Goal: Transaction & Acquisition: Purchase product/service

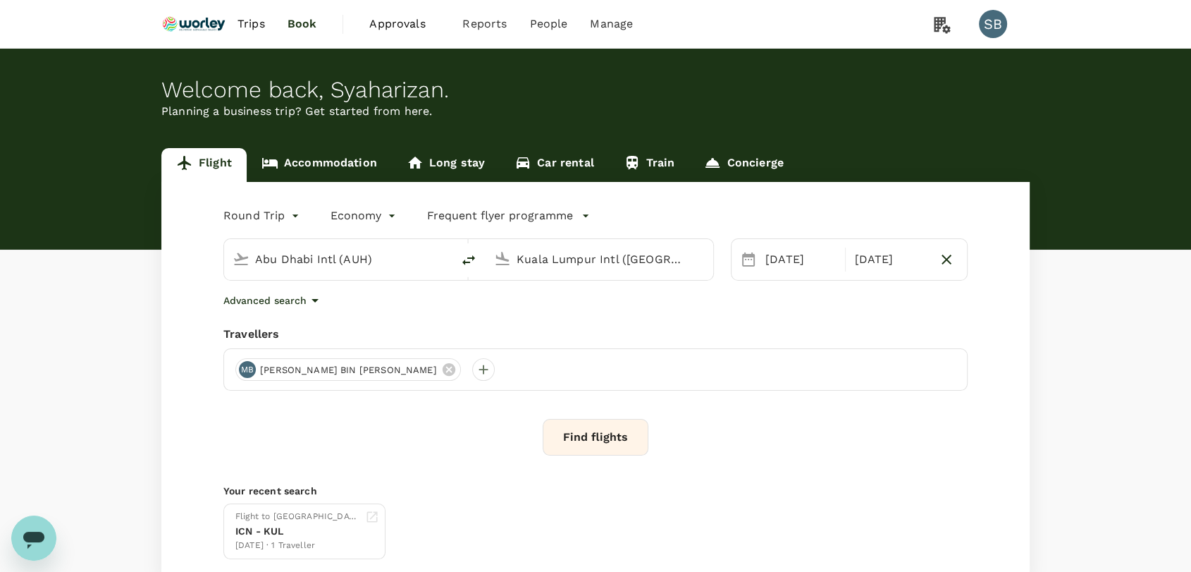
click at [291, 216] on body "Trips Book Approvals 0 Reports People Manage SB Welcome back , [GEOGRAPHIC_DATA…" at bounding box center [595, 334] width 1191 height 669
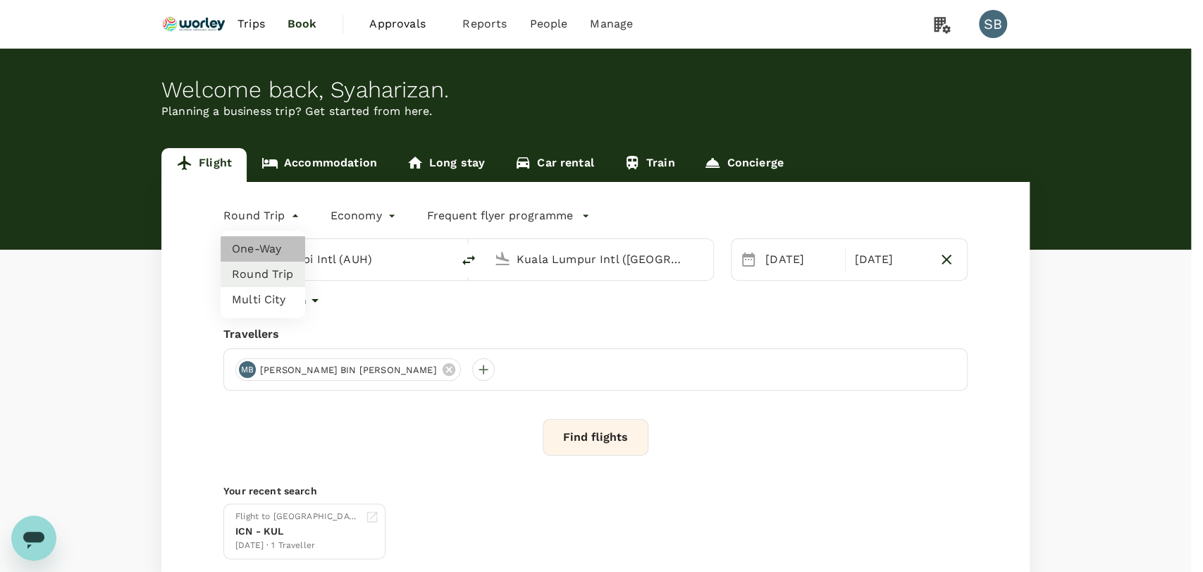
click at [271, 248] on li "One-Way" at bounding box center [263, 248] width 85 height 25
type input "oneway"
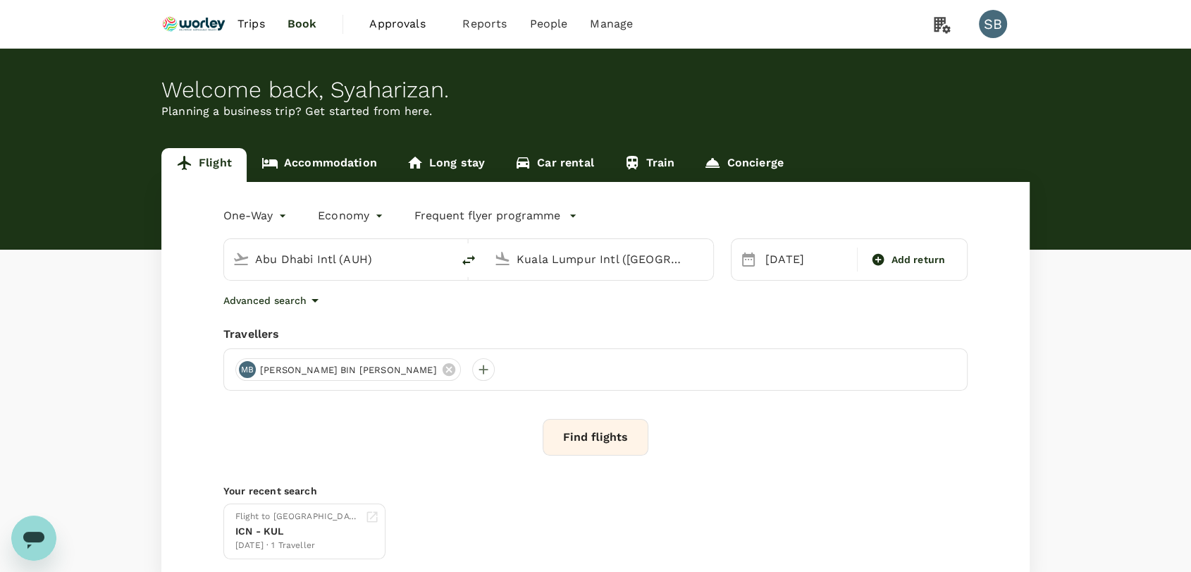
click at [299, 266] on input "Abu Dhabi Intl (AUH)" at bounding box center [338, 259] width 167 height 22
click at [294, 312] on p "[GEOGRAPHIC_DATA] Intl" at bounding box center [359, 314] width 248 height 14
type input "Kuala Lumpur Intl ([GEOGRAPHIC_DATA])"
click at [583, 254] on input "Kuala Lumpur Intl ([GEOGRAPHIC_DATA])" at bounding box center [600, 259] width 167 height 22
click at [561, 319] on p "[GEOGRAPHIC_DATA]" at bounding box center [620, 314] width 247 height 14
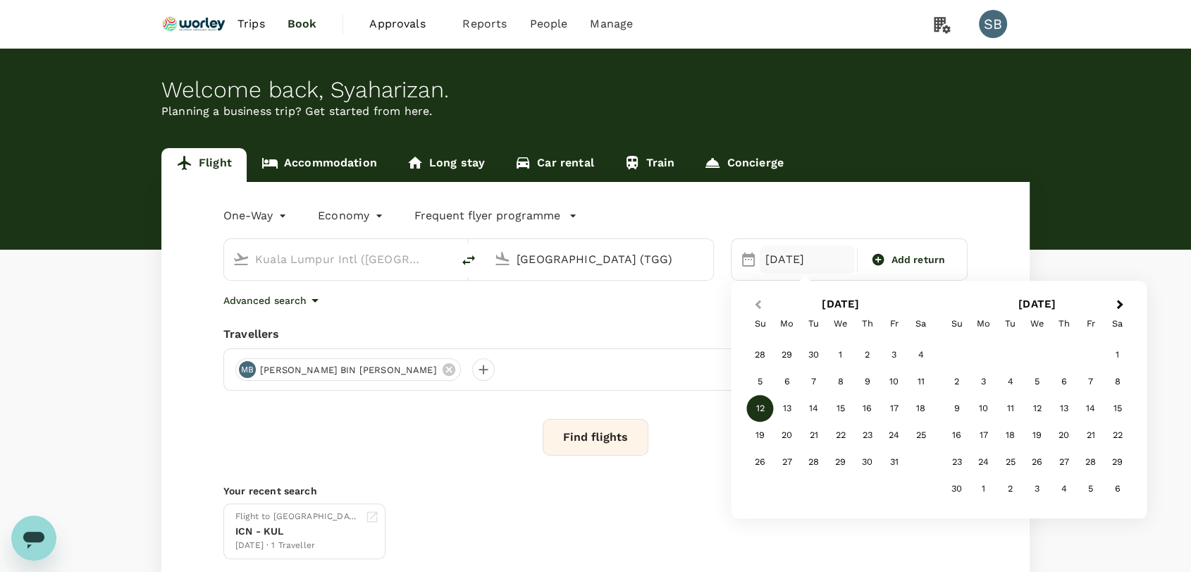
type input "[GEOGRAPHIC_DATA] (TGG)"
click at [758, 302] on span "Previous Month" at bounding box center [758, 305] width 0 height 16
drag, startPoint x: 924, startPoint y: 438, endPoint x: 867, endPoint y: 433, distance: 57.2
click at [924, 437] on div "27" at bounding box center [921, 435] width 27 height 27
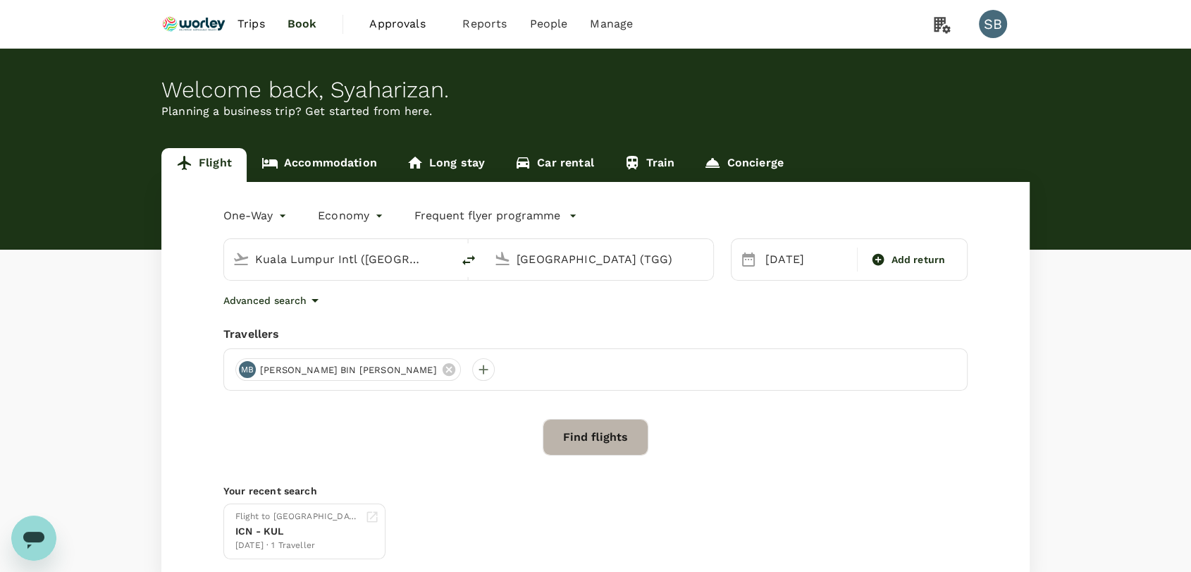
click at [592, 435] on button "Find flights" at bounding box center [596, 437] width 106 height 37
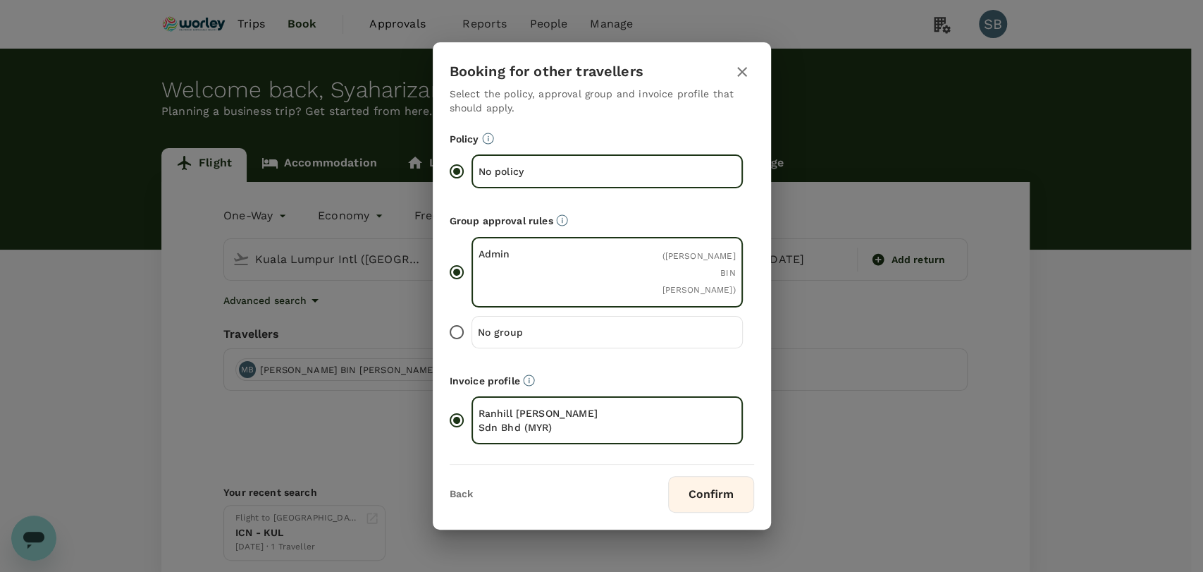
click at [694, 495] on button "Confirm" at bounding box center [711, 494] width 86 height 37
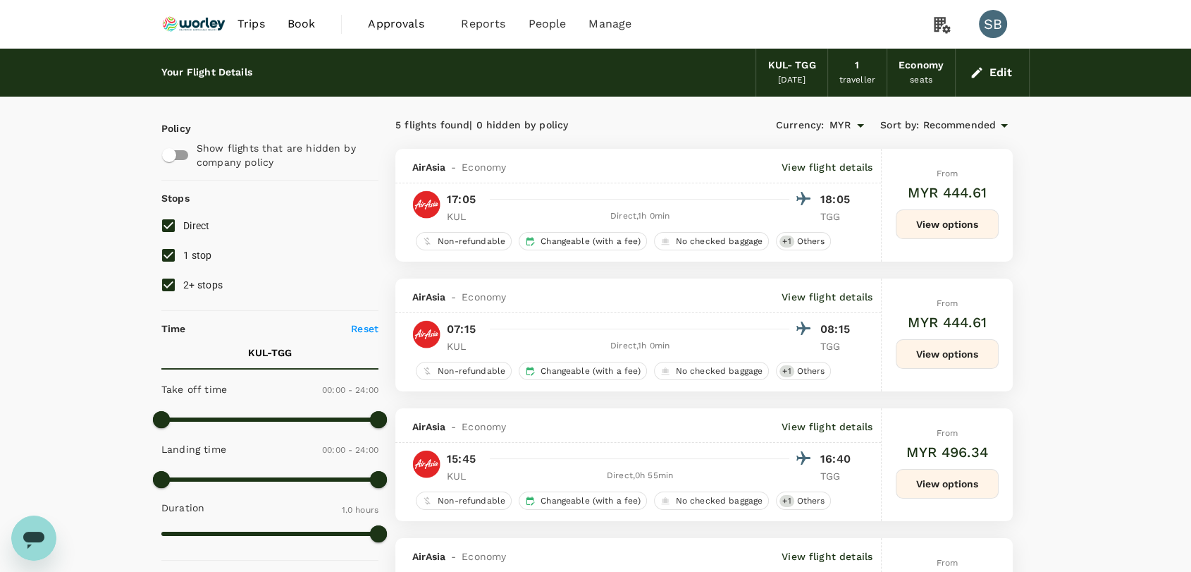
click at [990, 124] on span "Recommended" at bounding box center [959, 126] width 73 height 16
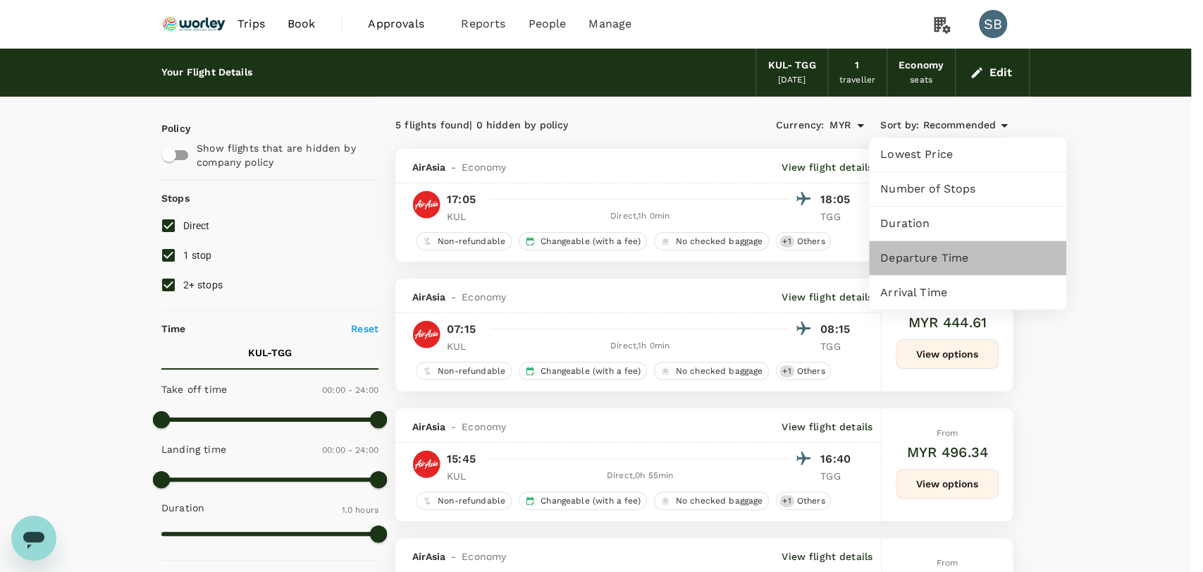
click at [932, 266] on div "Departure Time" at bounding box center [967, 258] width 197 height 34
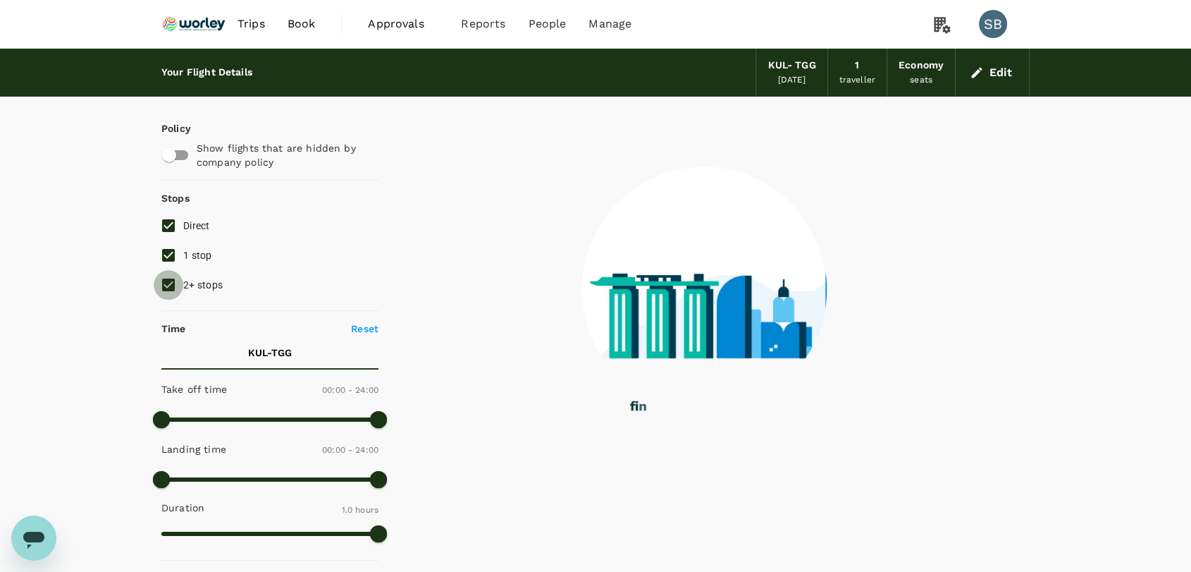
click at [169, 286] on input "2+ stops" at bounding box center [169, 285] width 30 height 30
checkbox input "false"
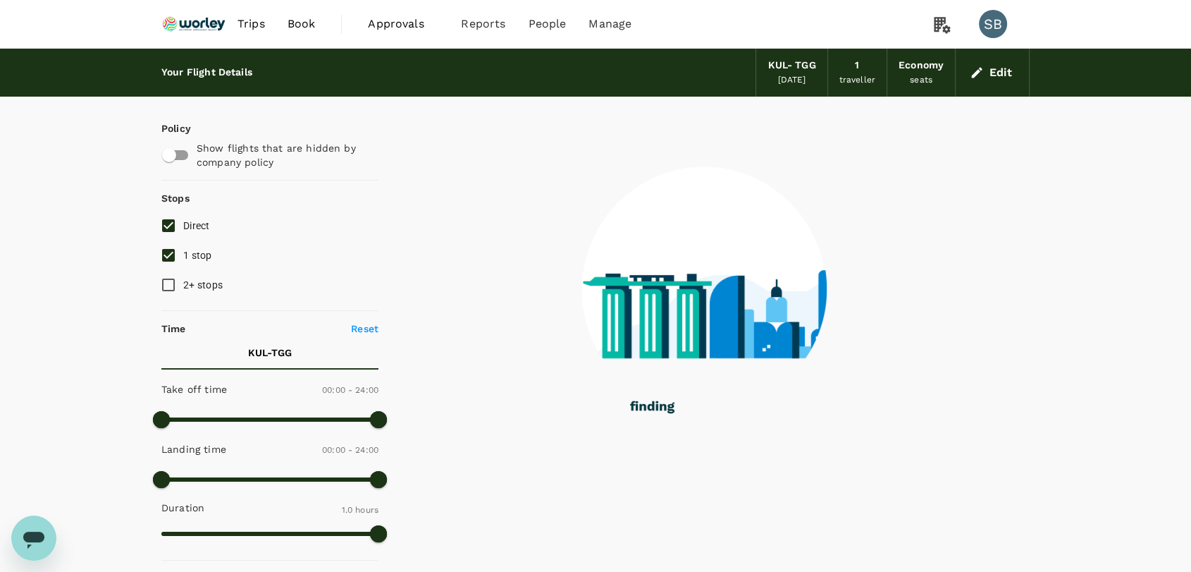
click at [169, 250] on input "1 stop" at bounding box center [169, 255] width 30 height 30
checkbox input "false"
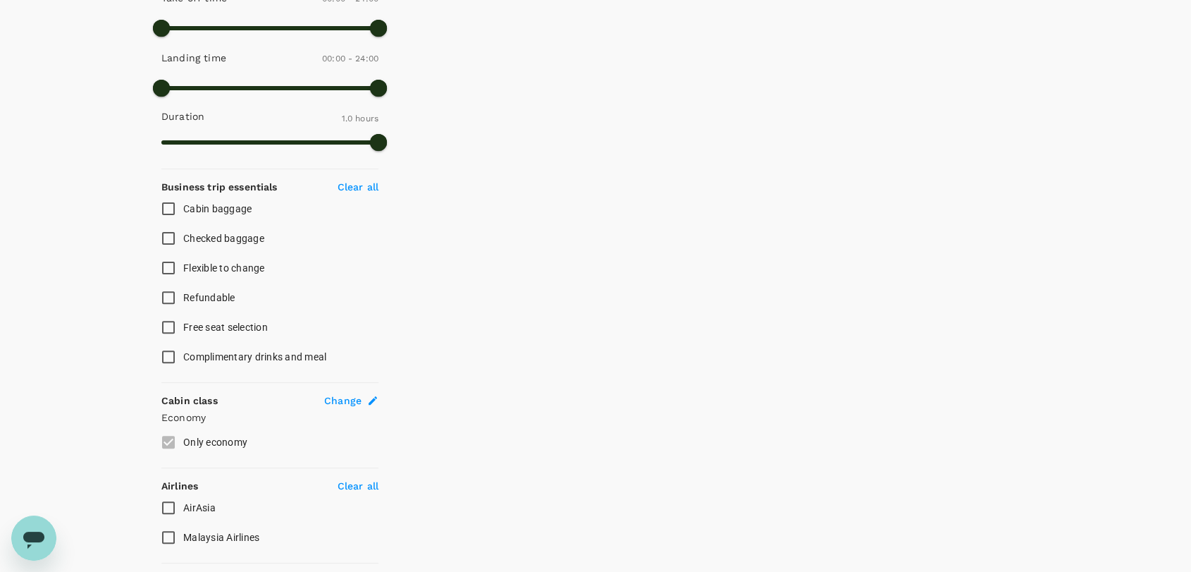
scroll to position [500, 0]
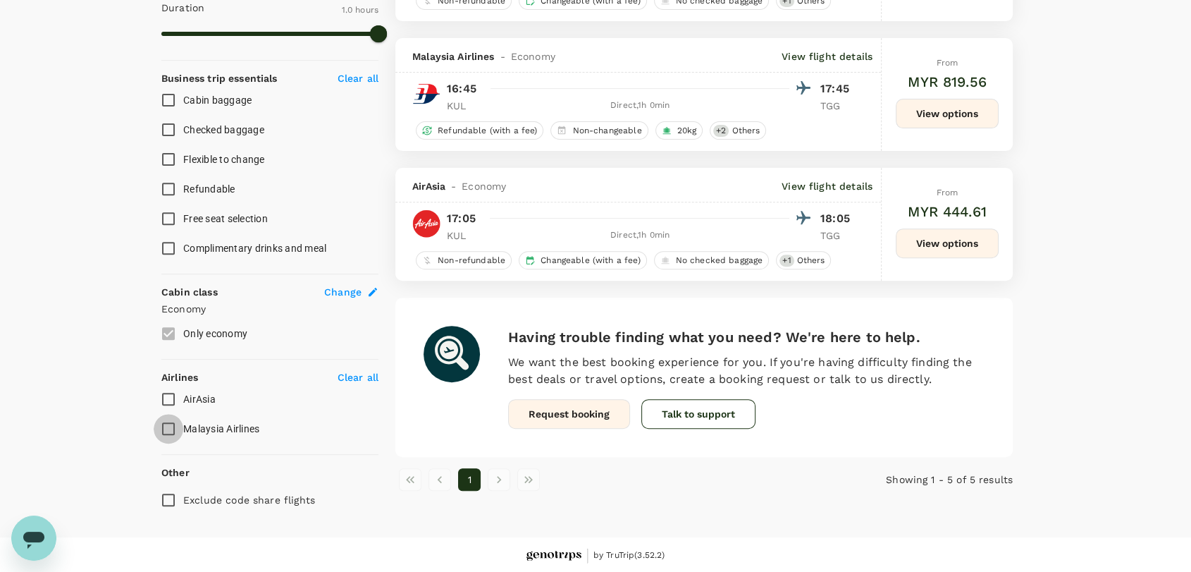
click at [173, 426] on input "Malaysia Airlines" at bounding box center [169, 429] width 30 height 30
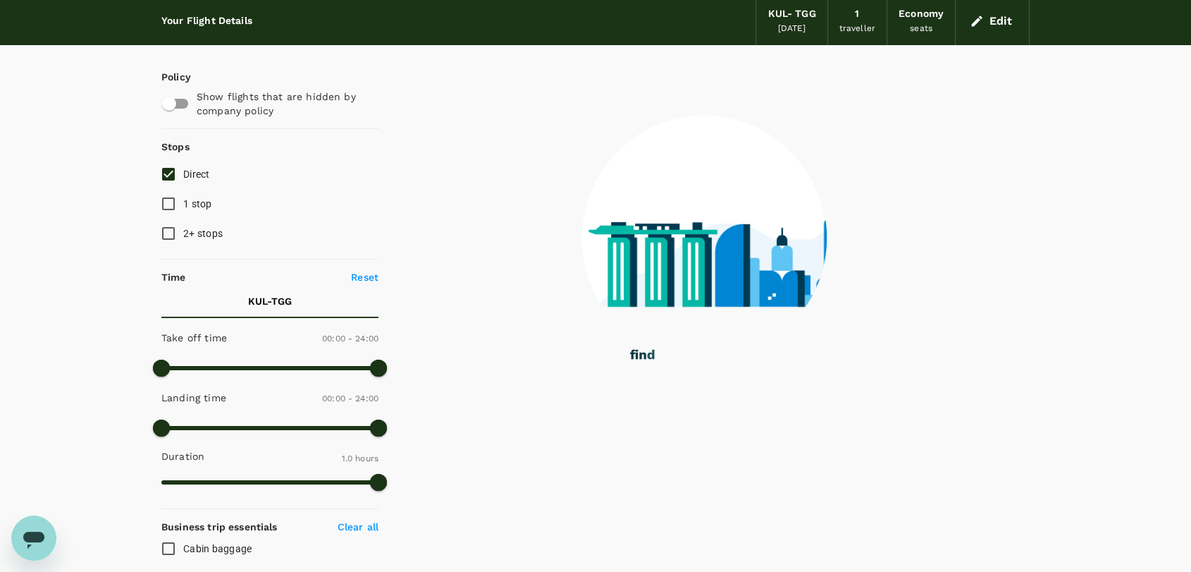
scroll to position [0, 0]
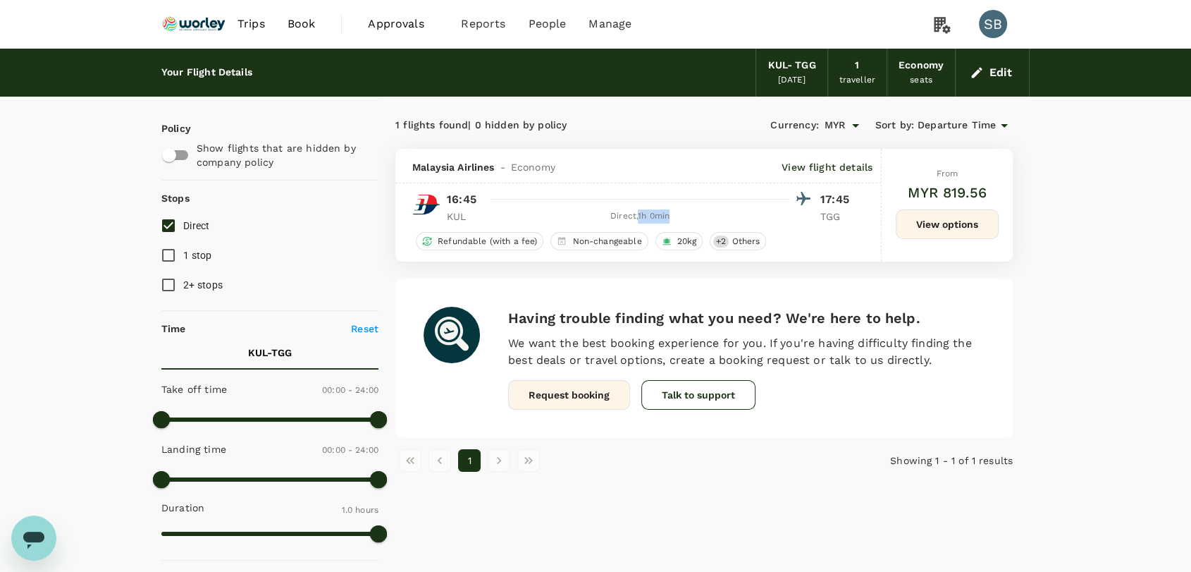
drag, startPoint x: 677, startPoint y: 213, endPoint x: 637, endPoint y: 216, distance: 40.3
click at [637, 216] on div "Direct , 1h 0min" at bounding box center [640, 216] width 299 height 14
copy div "1h 0min"
click at [947, 227] on button "View options" at bounding box center [947, 224] width 103 height 30
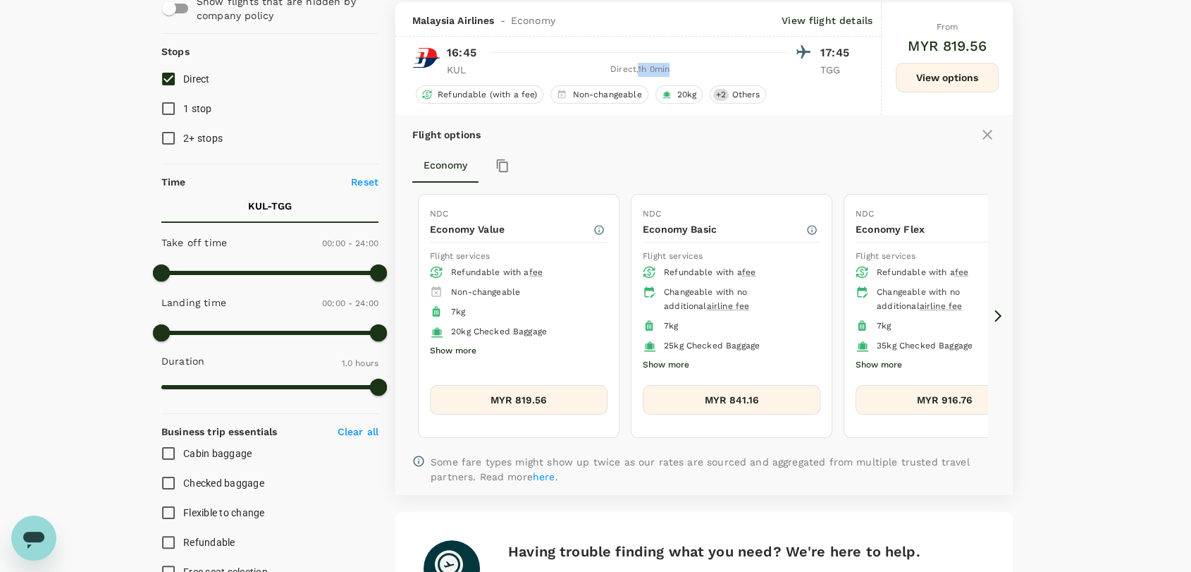
scroll to position [148, 0]
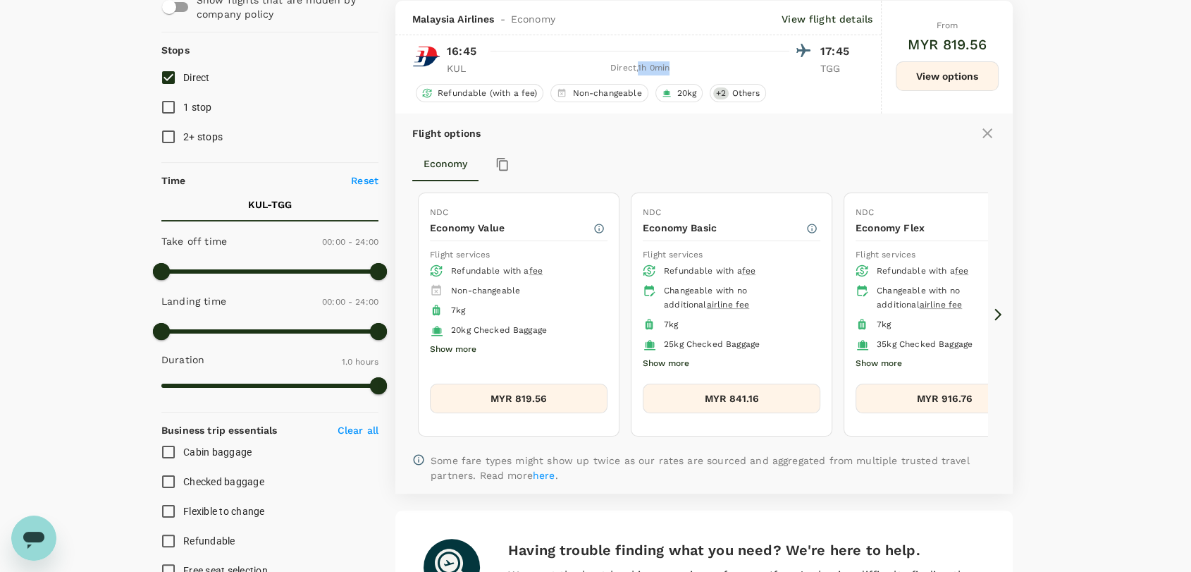
click at [995, 312] on icon at bounding box center [998, 314] width 14 height 14
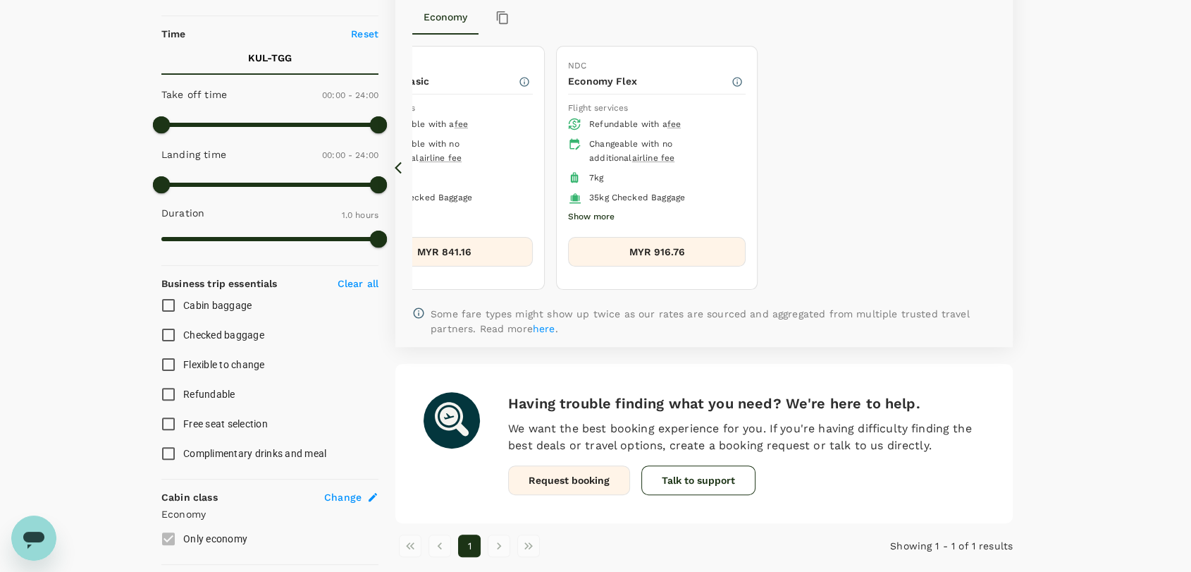
scroll to position [0, 0]
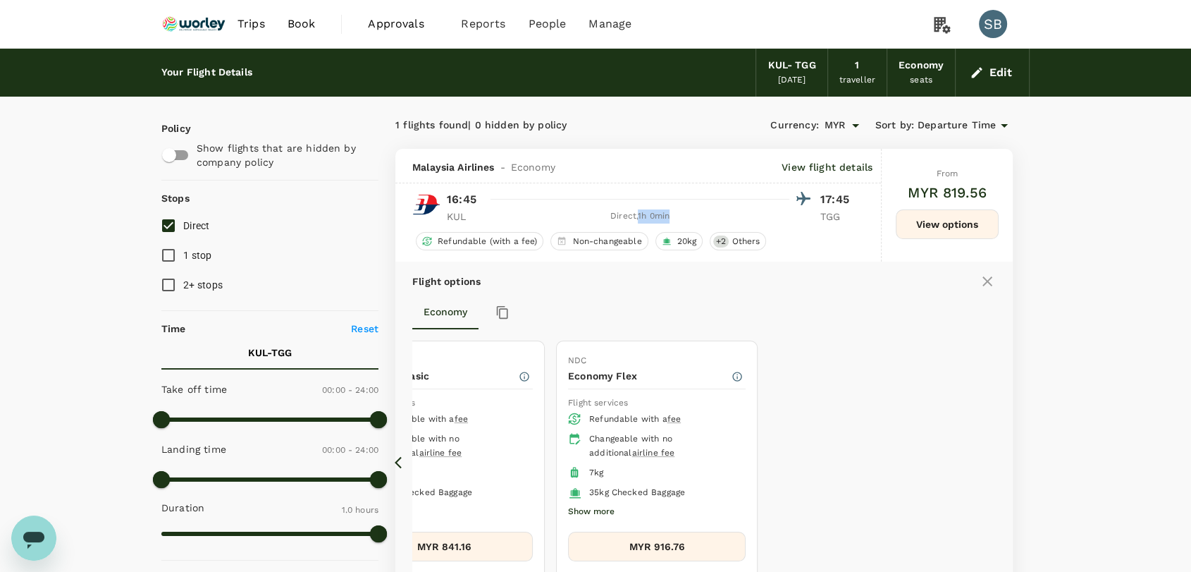
click at [990, 281] on icon at bounding box center [987, 281] width 17 height 17
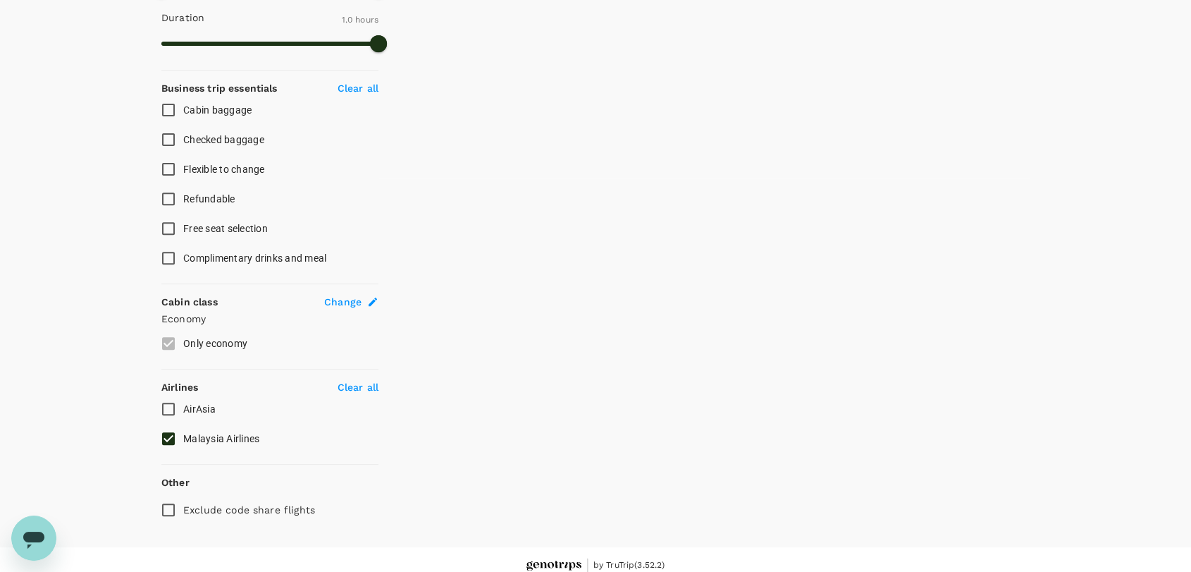
scroll to position [500, 0]
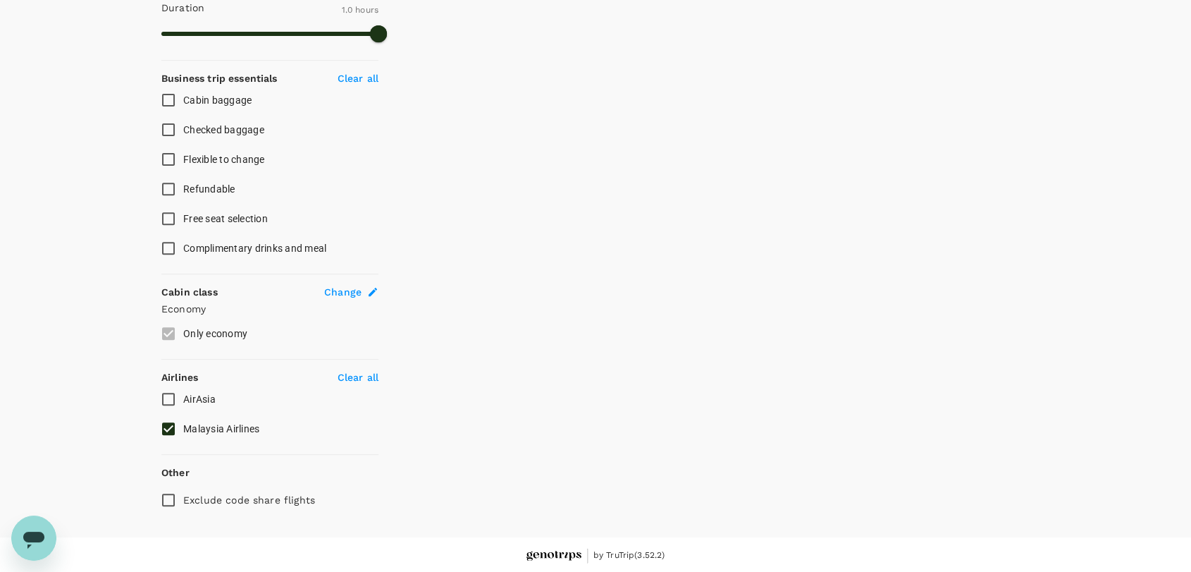
click at [175, 426] on input "Malaysia Airlines" at bounding box center [169, 429] width 30 height 30
checkbox input "false"
click at [174, 400] on input "AirAsia" at bounding box center [169, 399] width 30 height 30
checkbox input "true"
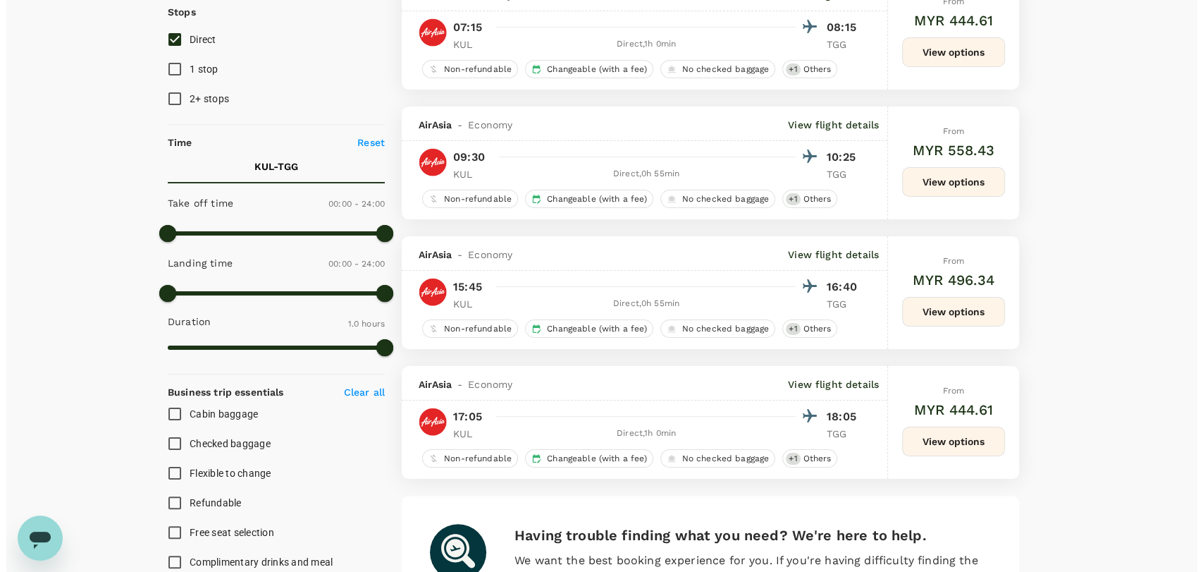
scroll to position [108, 0]
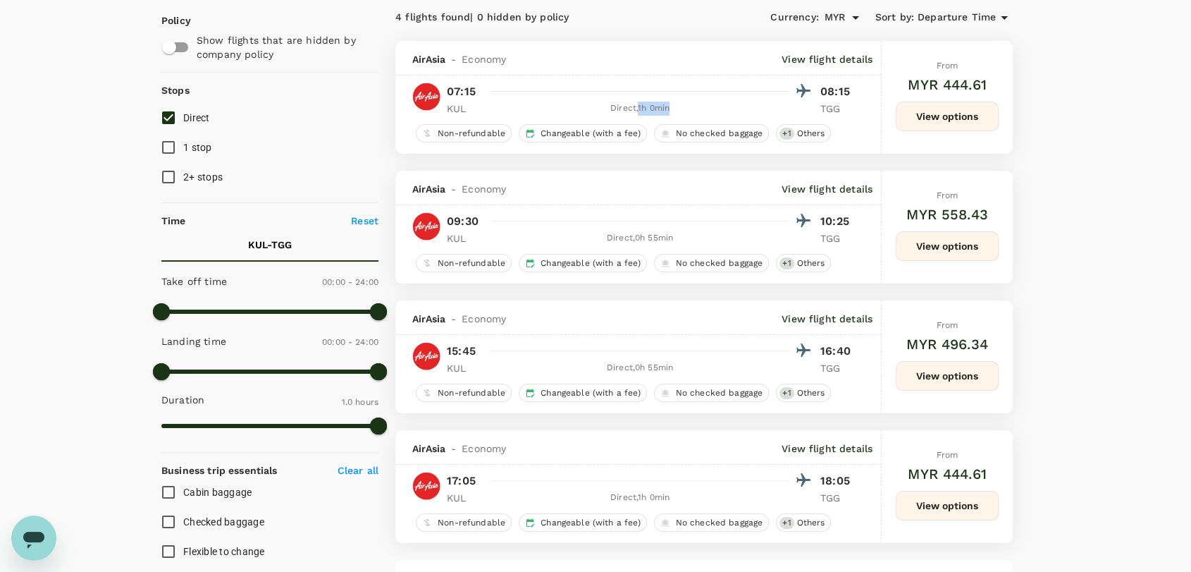
drag, startPoint x: 671, startPoint y: 110, endPoint x: 637, endPoint y: 107, distance: 33.9
click at [637, 107] on div "Direct , 1h 0min" at bounding box center [640, 108] width 299 height 14
copy div "1h 0min"
drag, startPoint x: 674, startPoint y: 244, endPoint x: 636, endPoint y: 242, distance: 37.4
click at [636, 242] on div "Direct , 0h 55min" at bounding box center [640, 238] width 299 height 14
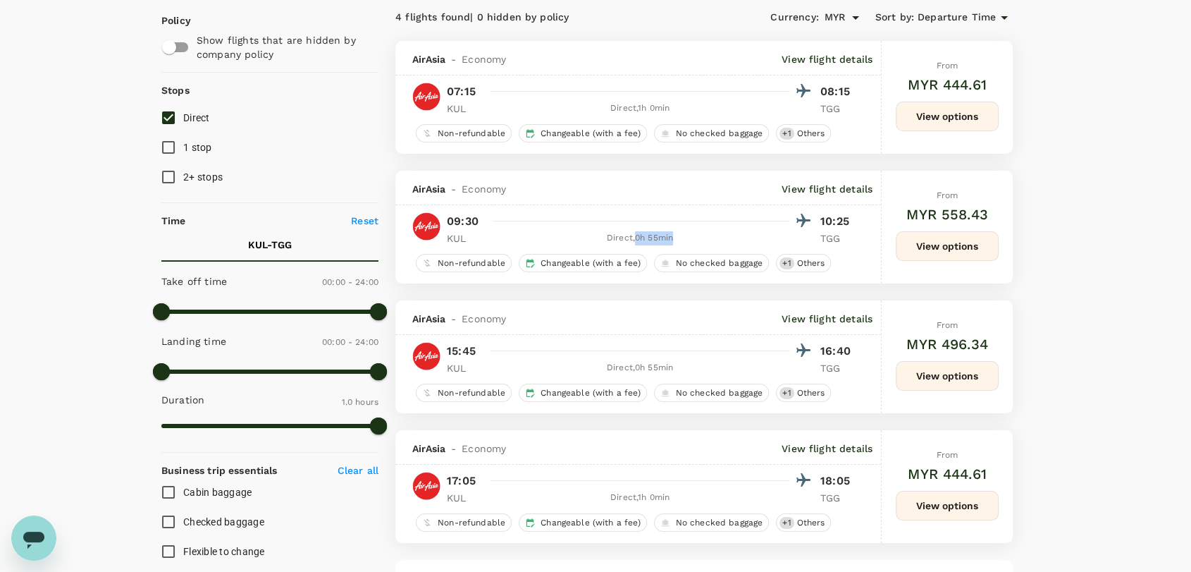
copy div "0h 55min"
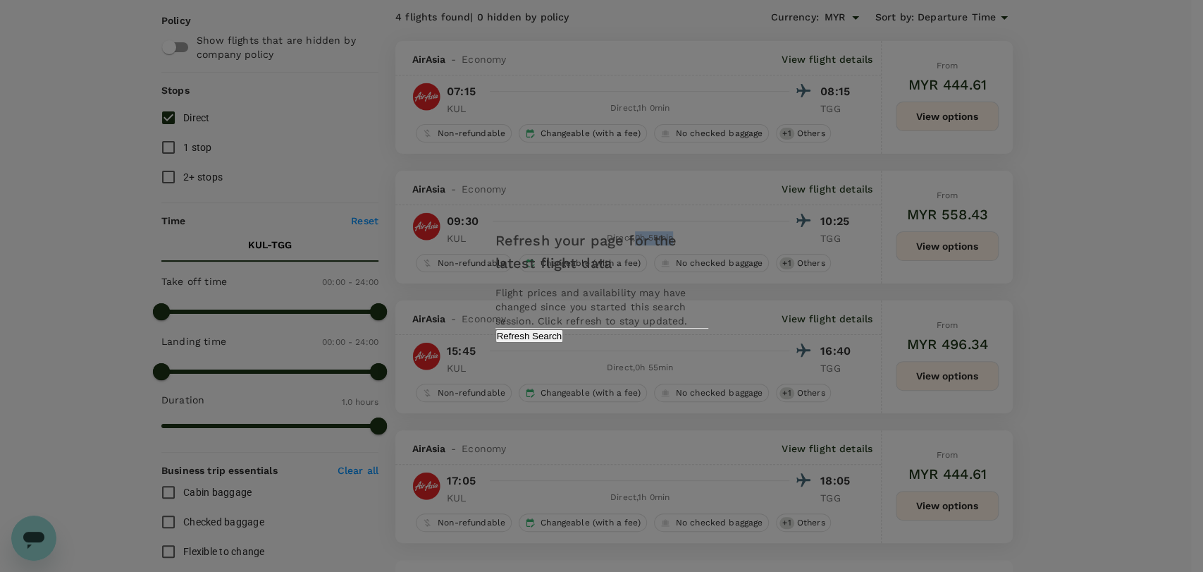
click at [564, 343] on button "Refresh Search" at bounding box center [529, 335] width 68 height 13
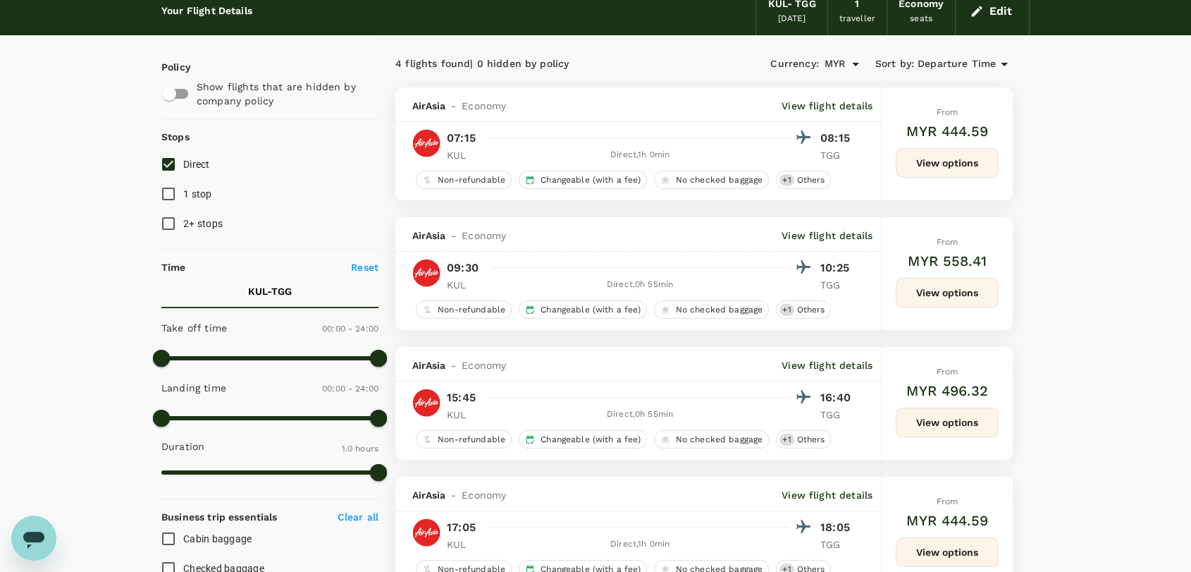
scroll to position [78, 0]
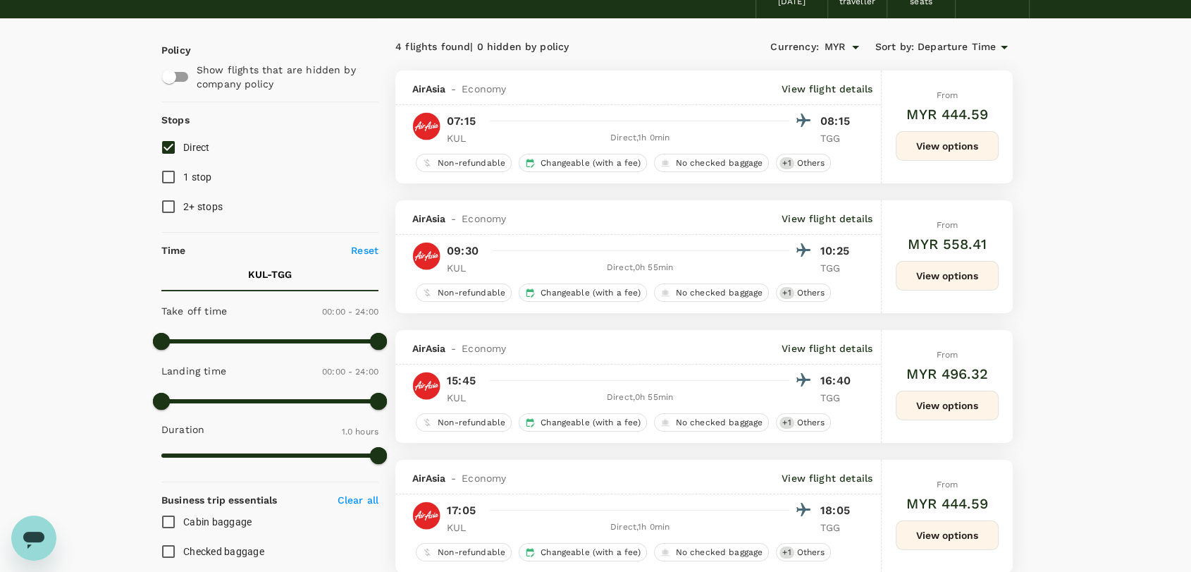
click at [977, 270] on button "View options" at bounding box center [947, 276] width 103 height 30
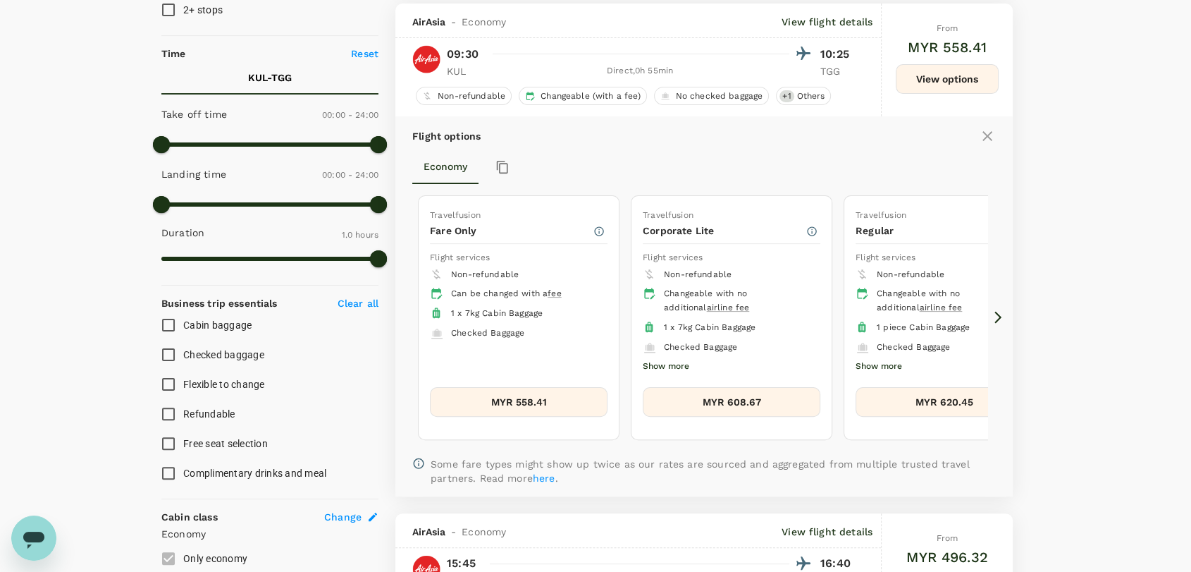
scroll to position [278, 0]
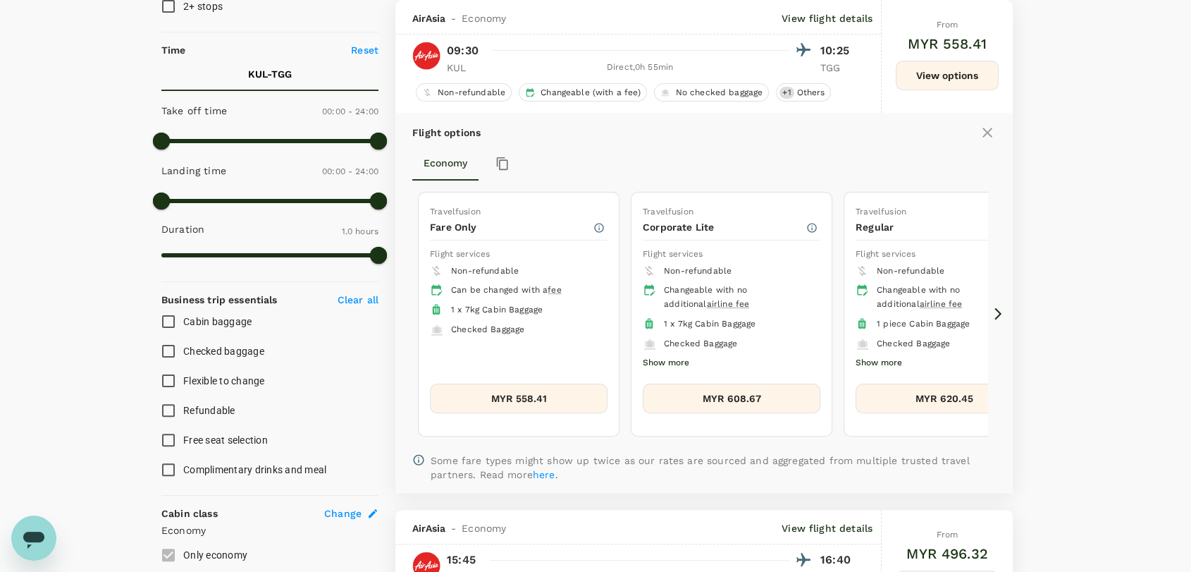
click at [998, 312] on icon at bounding box center [998, 314] width 14 height 14
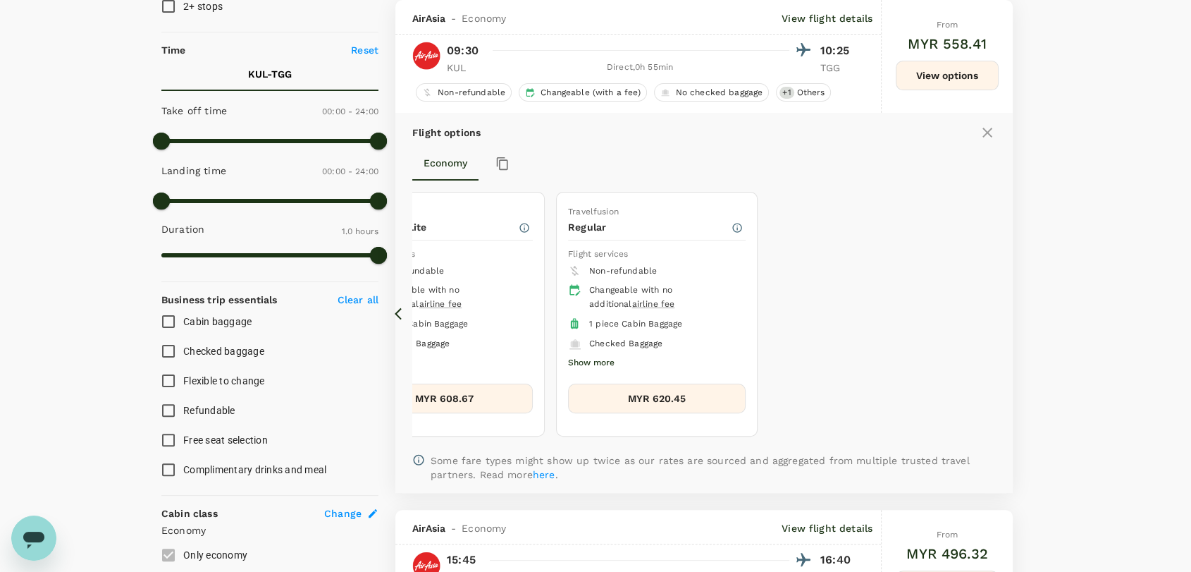
click at [998, 312] on icon at bounding box center [998, 314] width 14 height 14
click at [701, 400] on button "MYR 620.45" at bounding box center [657, 398] width 178 height 30
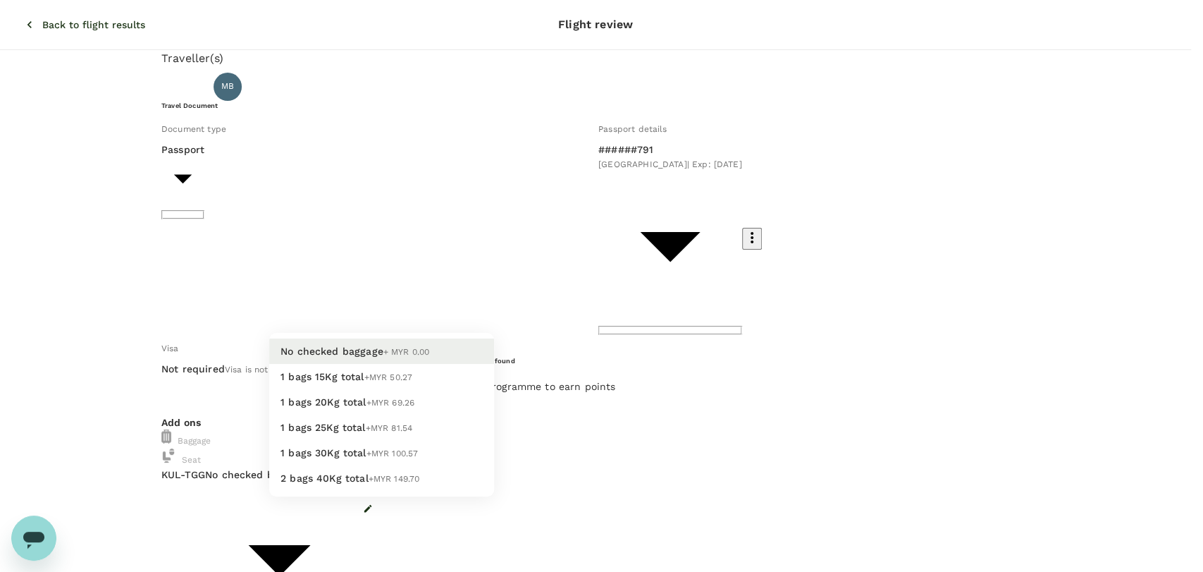
click at [437, 414] on li "1 bags 20Kg total +MYR 69.26" at bounding box center [381, 401] width 225 height 25
type input "2 - 69.26"
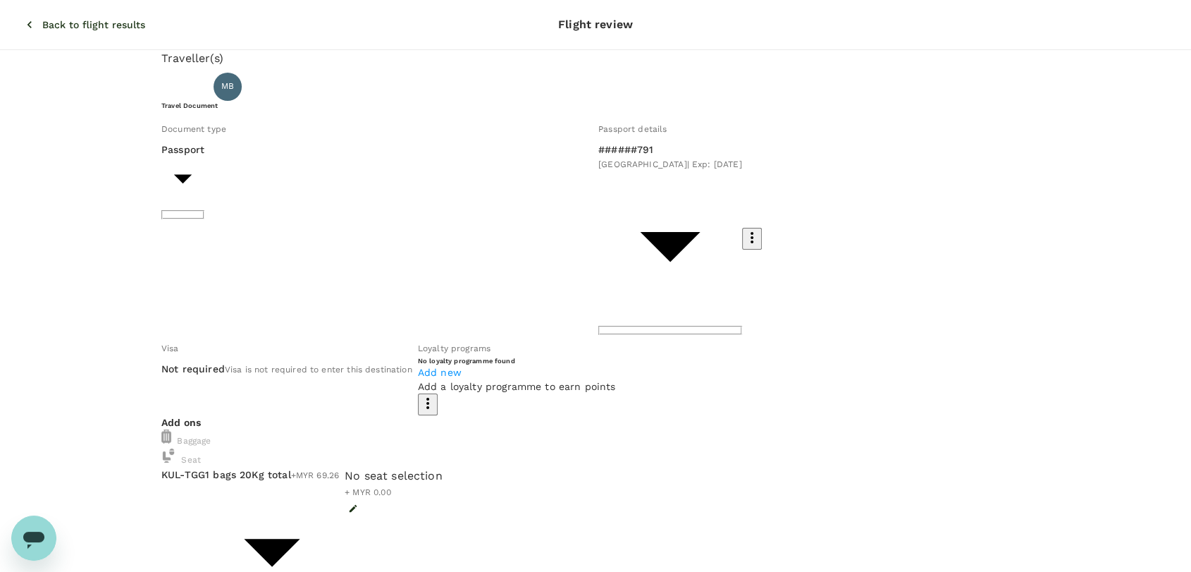
click at [49, 20] on p "Back to flight results" at bounding box center [93, 25] width 103 height 14
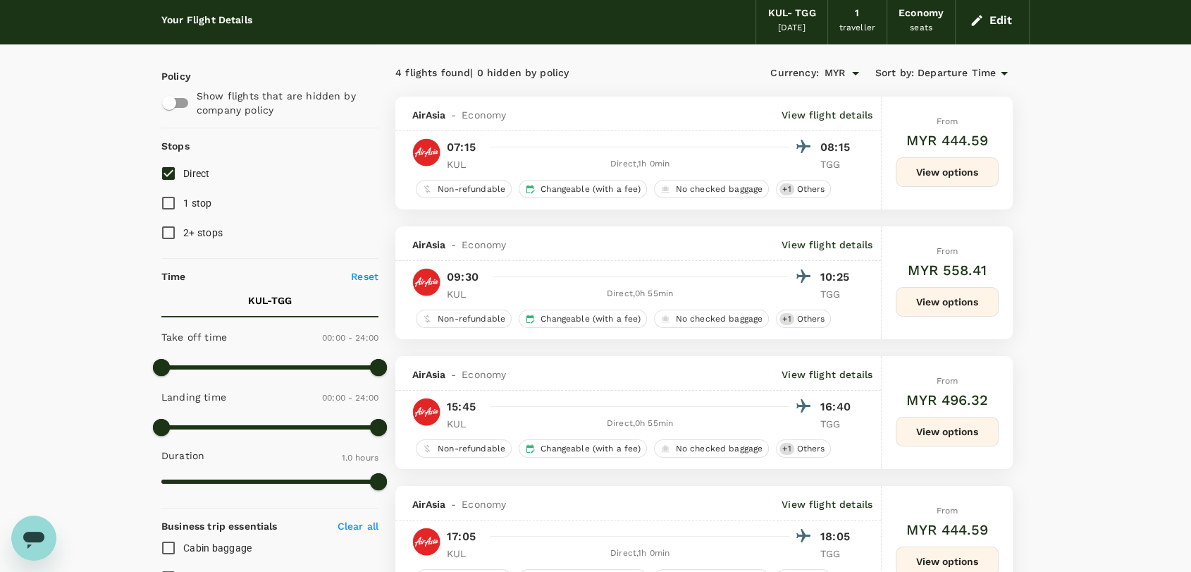
scroll to position [78, 0]
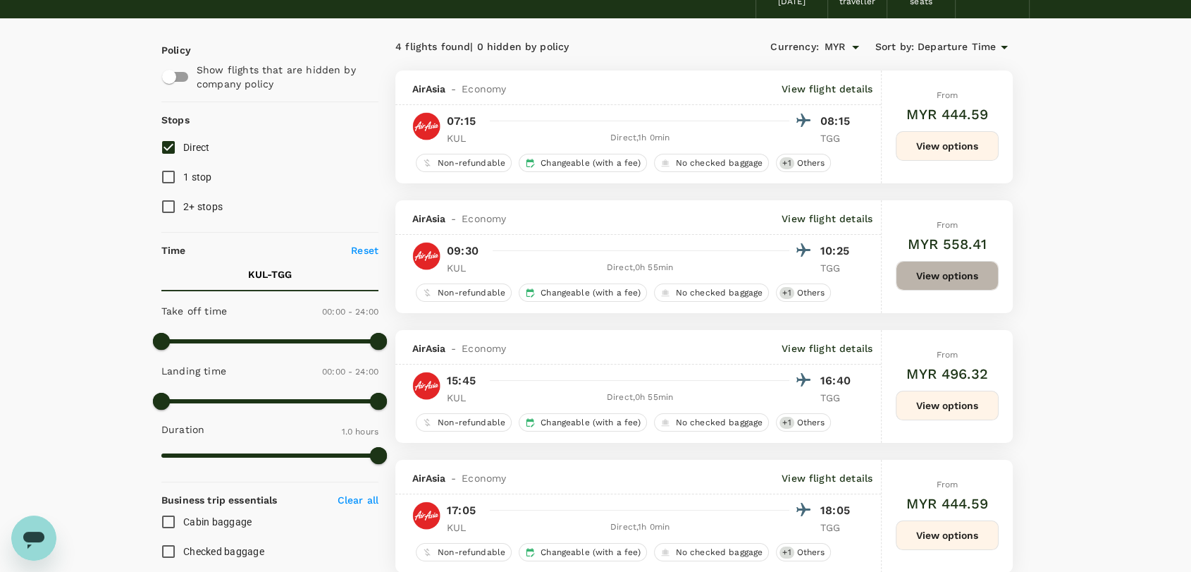
click at [937, 269] on button "View options" at bounding box center [947, 276] width 103 height 30
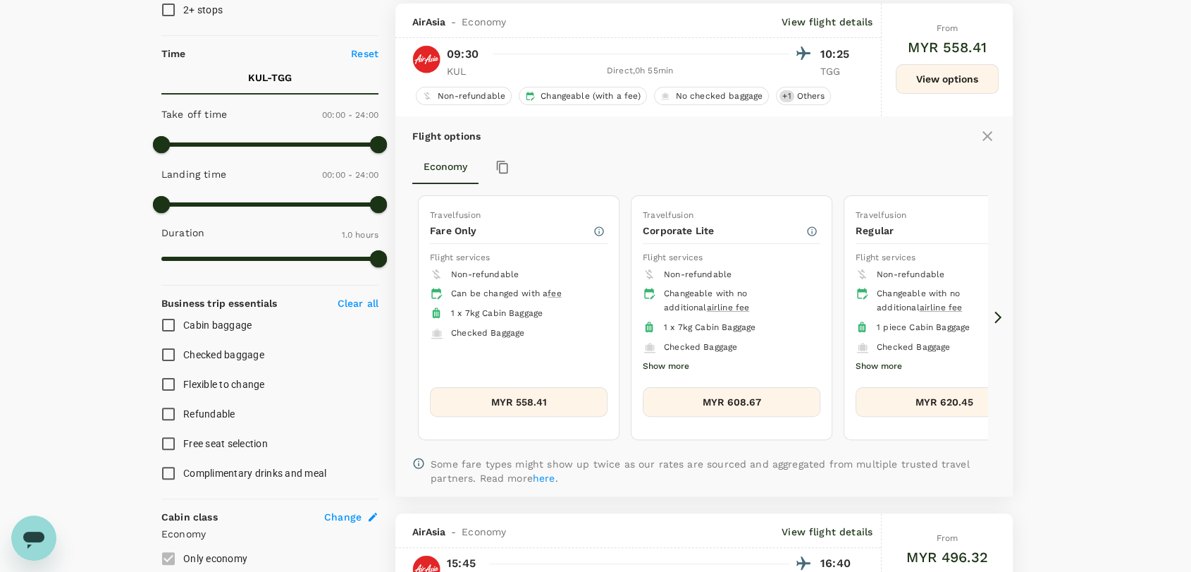
scroll to position [278, 0]
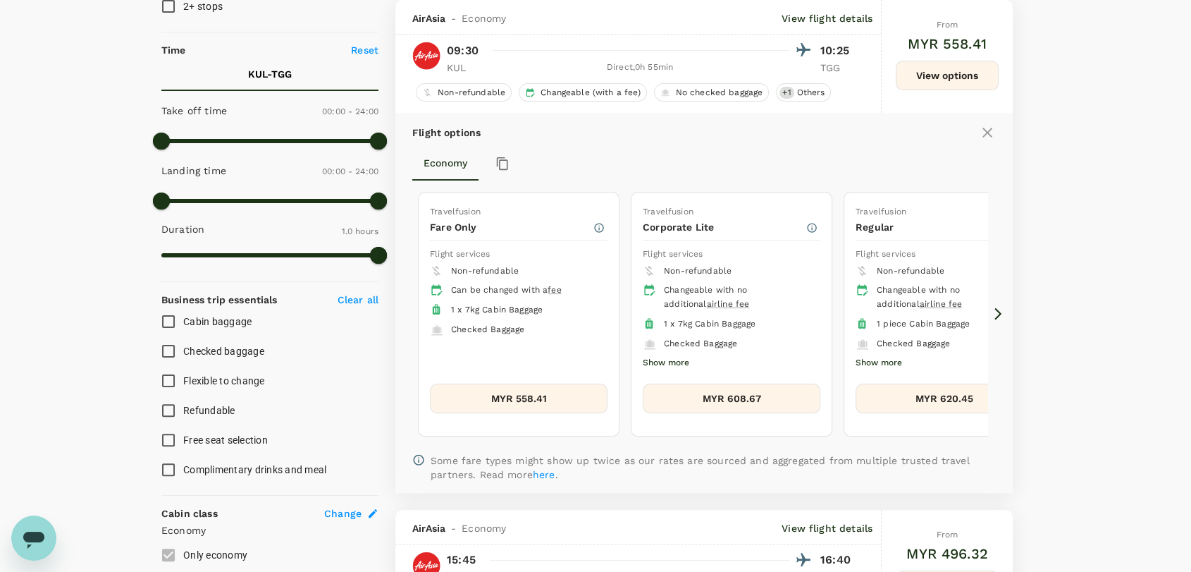
click at [709, 386] on button "MYR 608.67" at bounding box center [732, 398] width 178 height 30
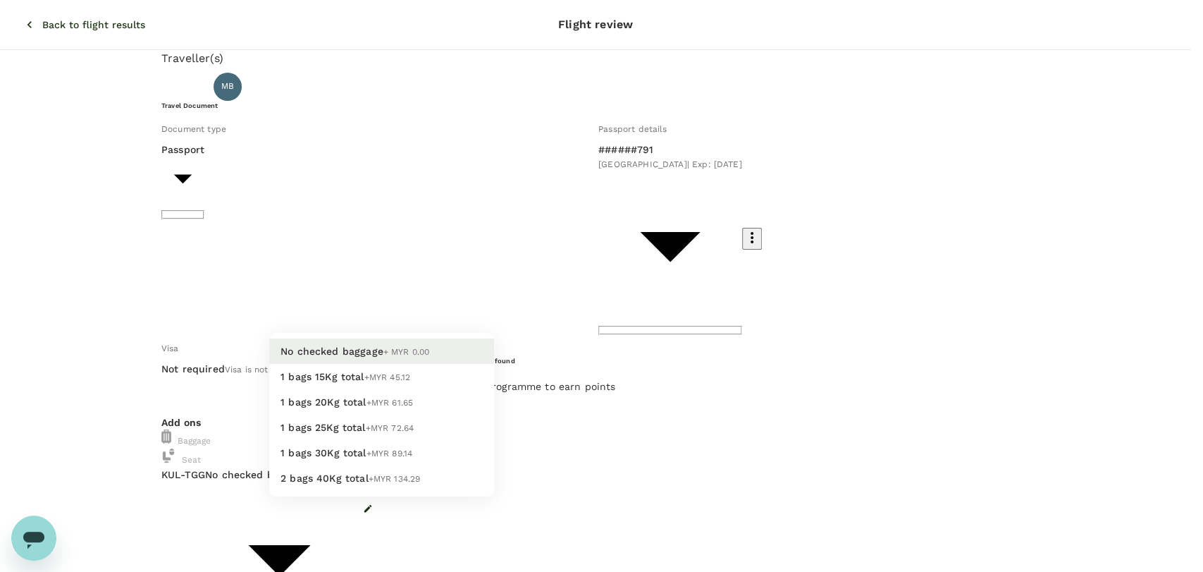
click at [412, 414] on li "1 bags 20Kg total +MYR 61.65" at bounding box center [381, 401] width 225 height 25
type input "2 - 61.65"
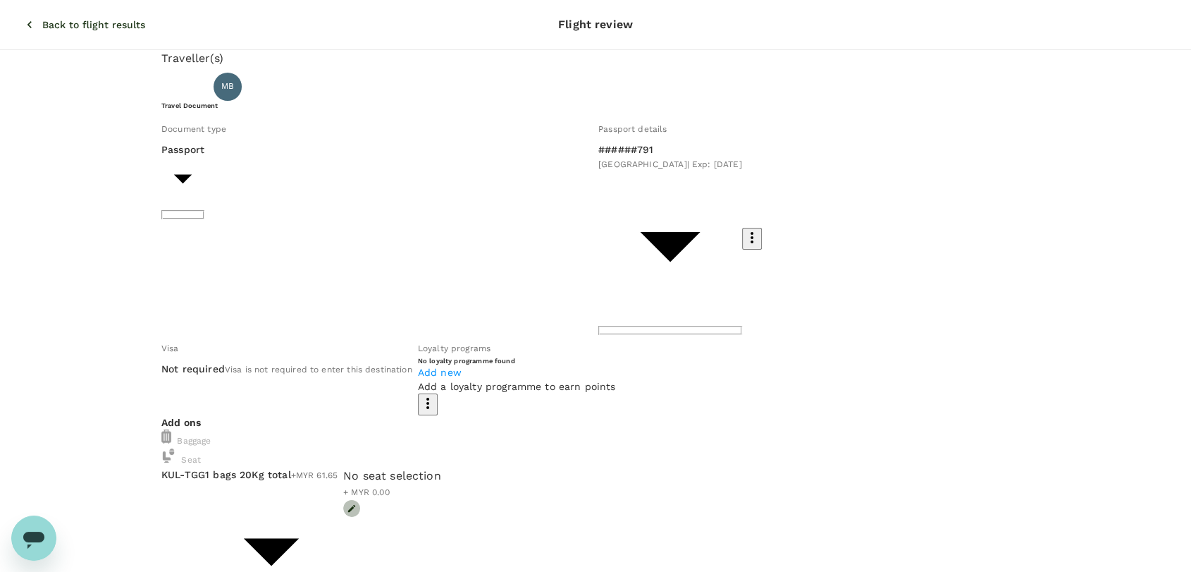
click at [360, 500] on button "button" at bounding box center [351, 508] width 17 height 17
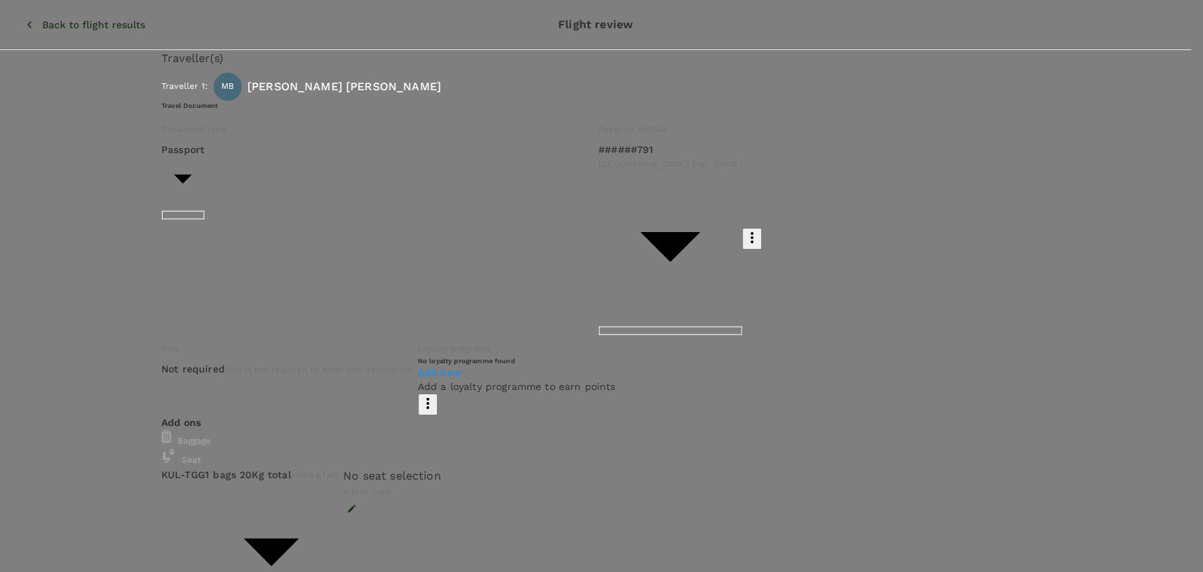
click at [998, 165] on p "Select" at bounding box center [935, 172] width 167 height 14
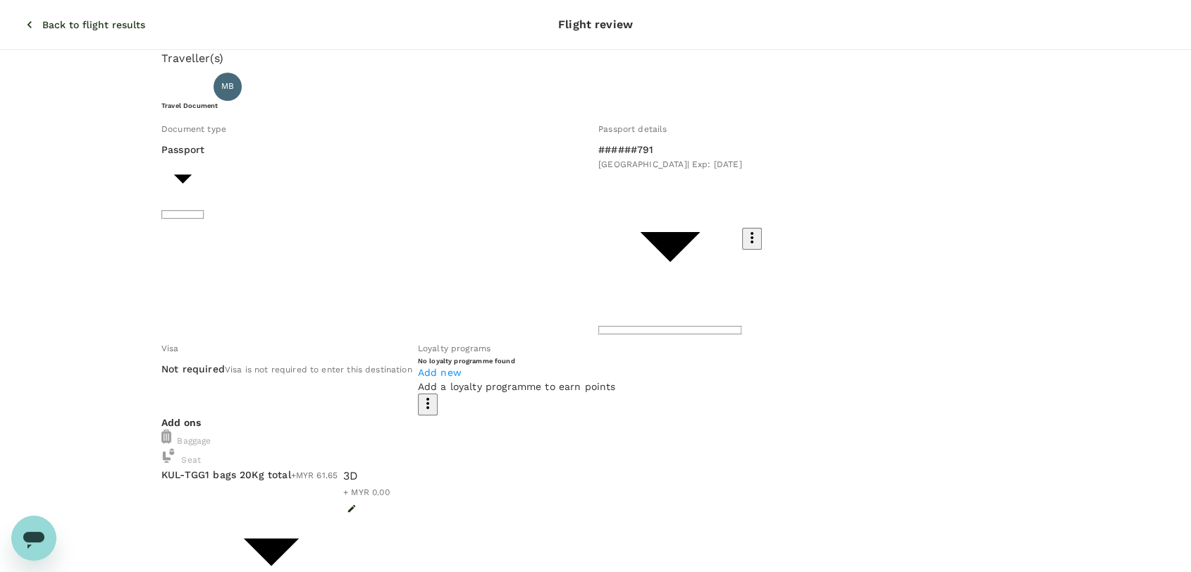
click at [66, 18] on p "Back to flight results" at bounding box center [93, 25] width 103 height 14
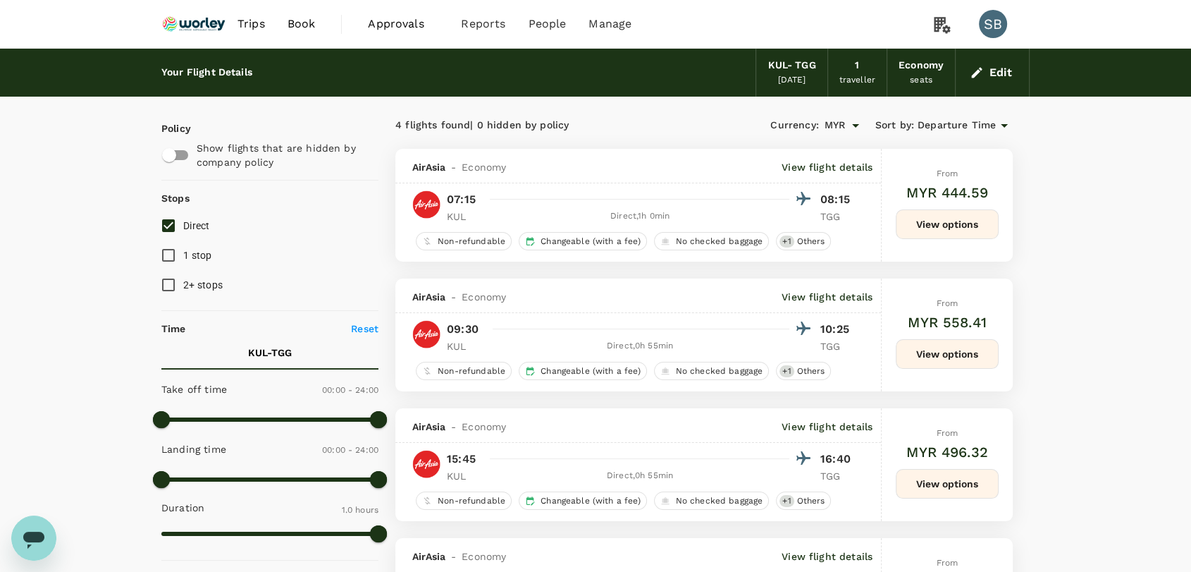
click at [195, 30] on img at bounding box center [193, 23] width 65 height 31
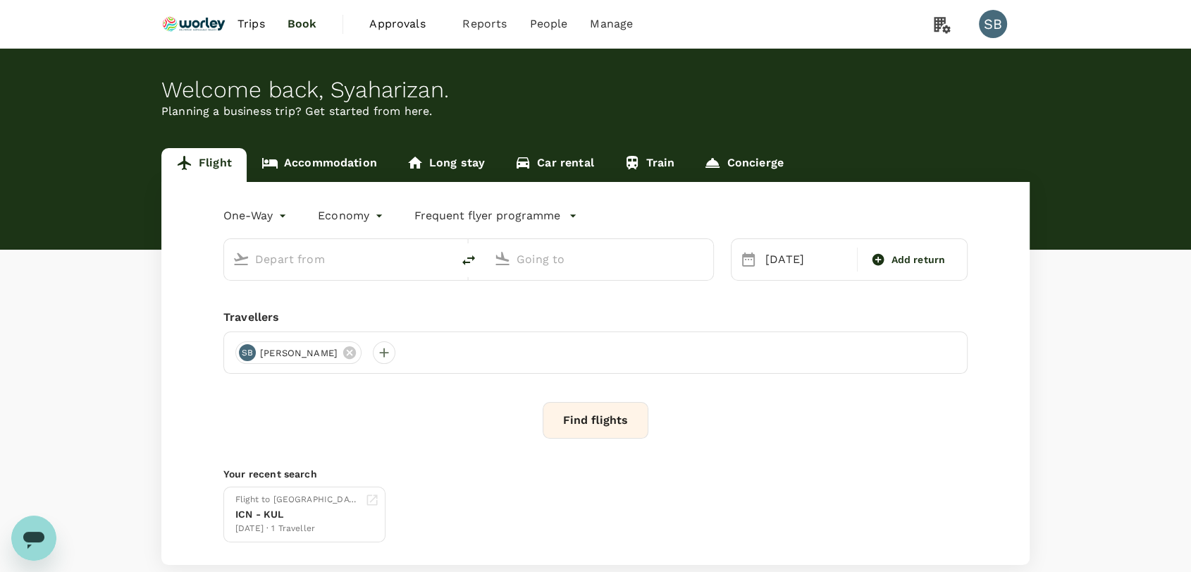
type input "Kuala Lumpur Intl ([GEOGRAPHIC_DATA])"
type input "[GEOGRAPHIC_DATA] (TGG)"
type input "Kuala Lumpur Intl ([GEOGRAPHIC_DATA])"
type input "[GEOGRAPHIC_DATA] (TGG)"
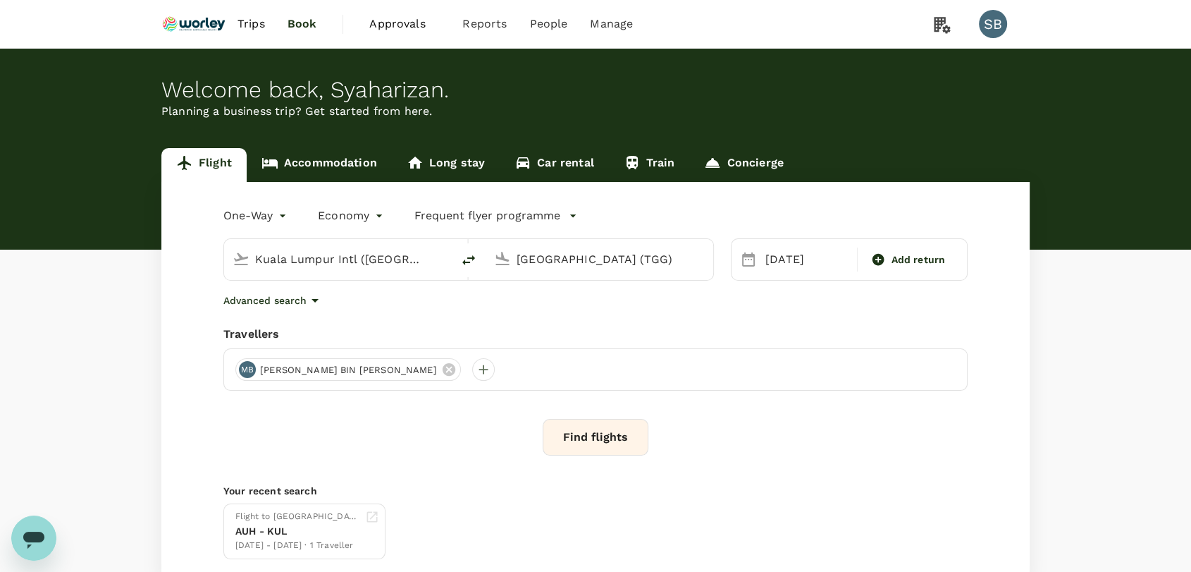
click at [347, 262] on input "Kuala Lumpur Intl ([GEOGRAPHIC_DATA])" at bounding box center [338, 259] width 167 height 22
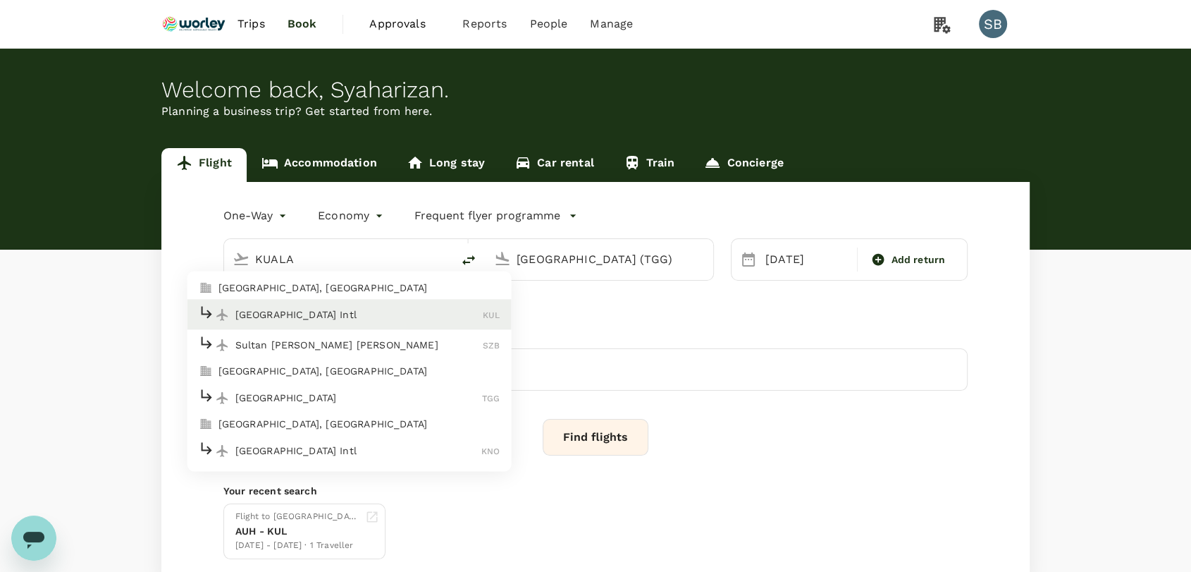
click at [339, 338] on p "Sultan [PERSON_NAME] [PERSON_NAME]" at bounding box center [359, 345] width 248 height 14
type input "Sultan [PERSON_NAME] [PERSON_NAME] (SZB)"
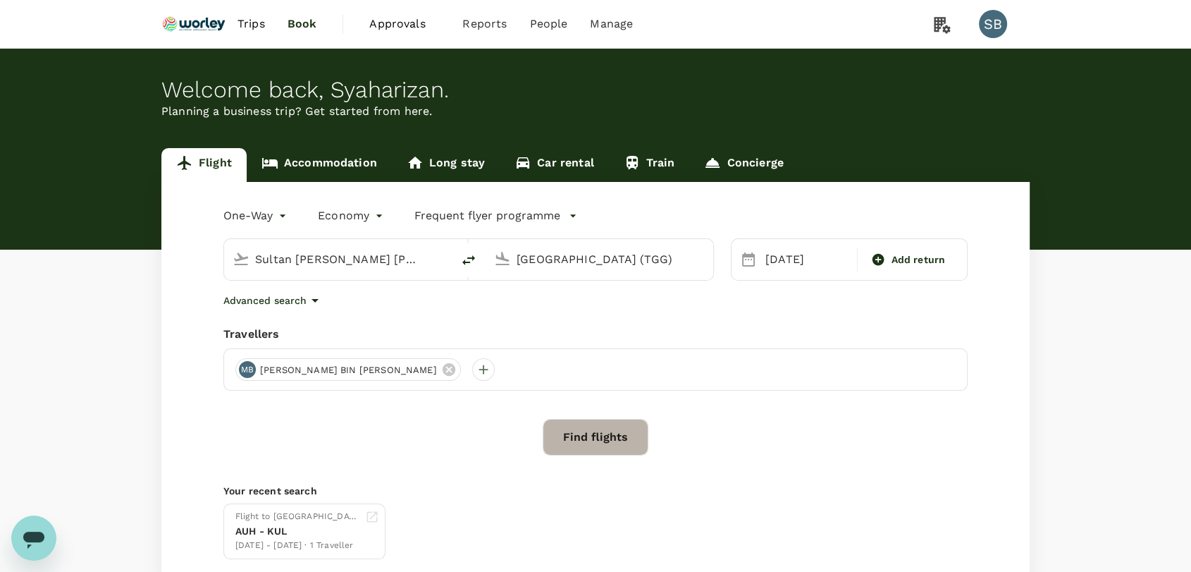
click at [591, 440] on button "Find flights" at bounding box center [596, 437] width 106 height 37
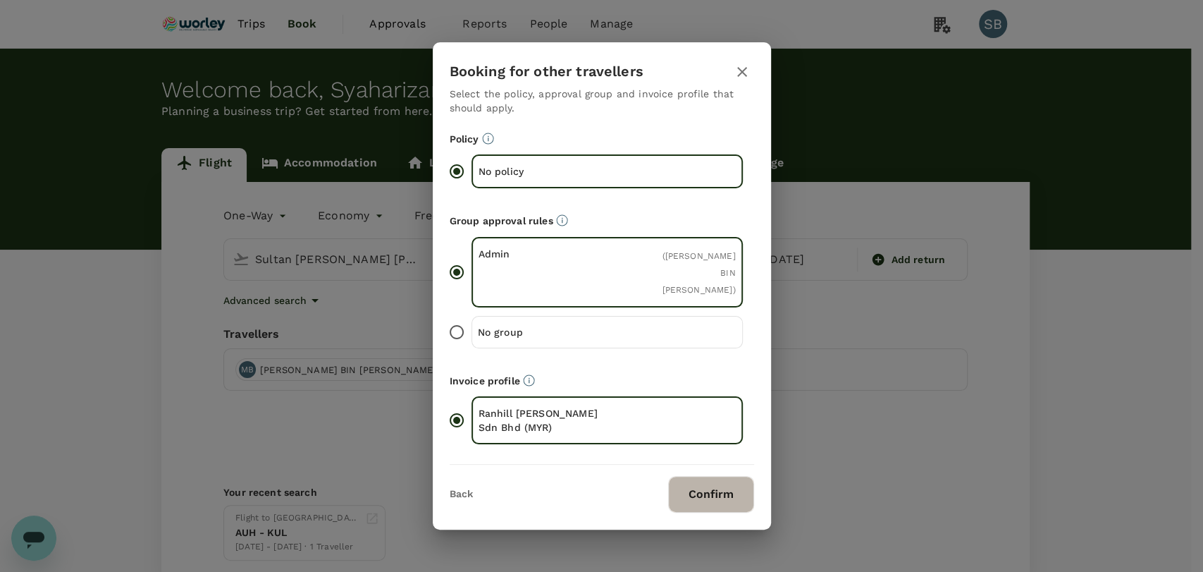
click at [747, 476] on button "Confirm" at bounding box center [711, 494] width 86 height 37
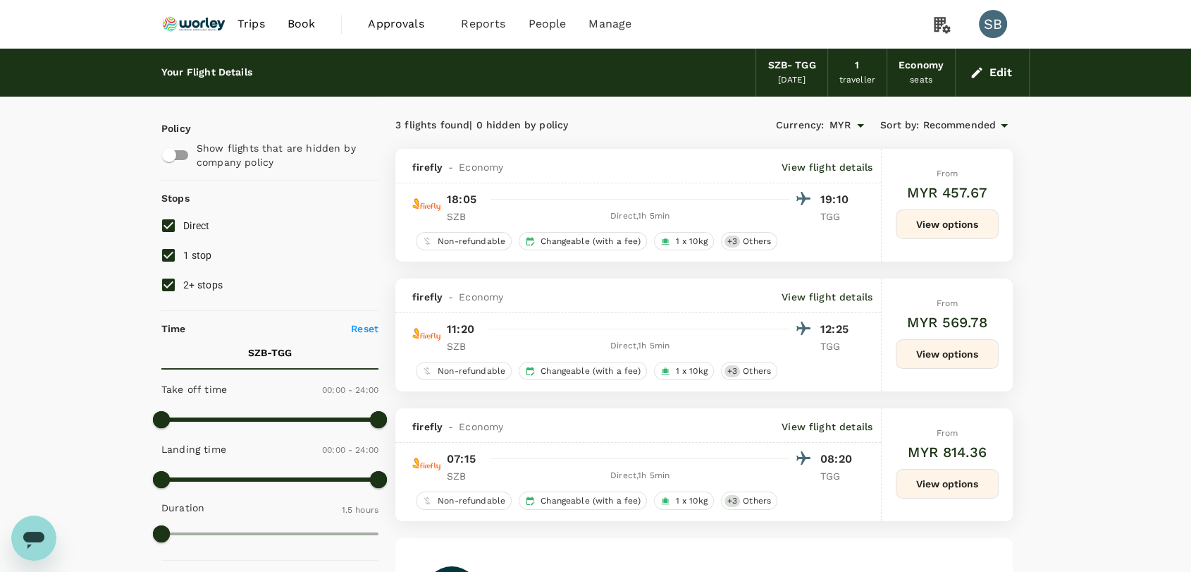
click at [951, 118] on span "Recommended" at bounding box center [959, 126] width 73 height 16
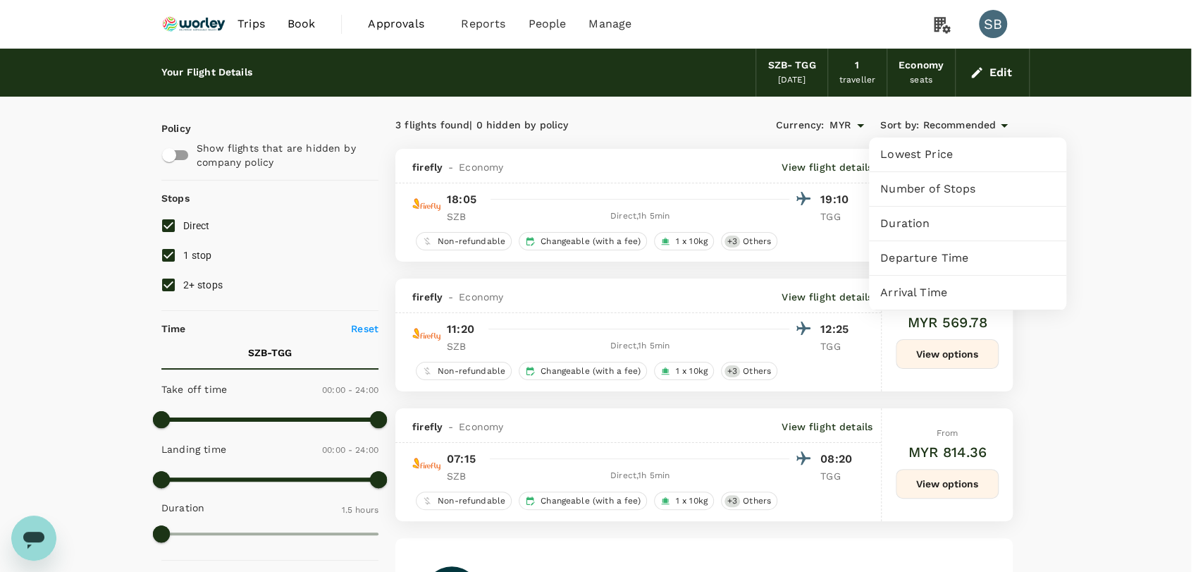
click at [948, 255] on span "Departure Time" at bounding box center [967, 258] width 175 height 17
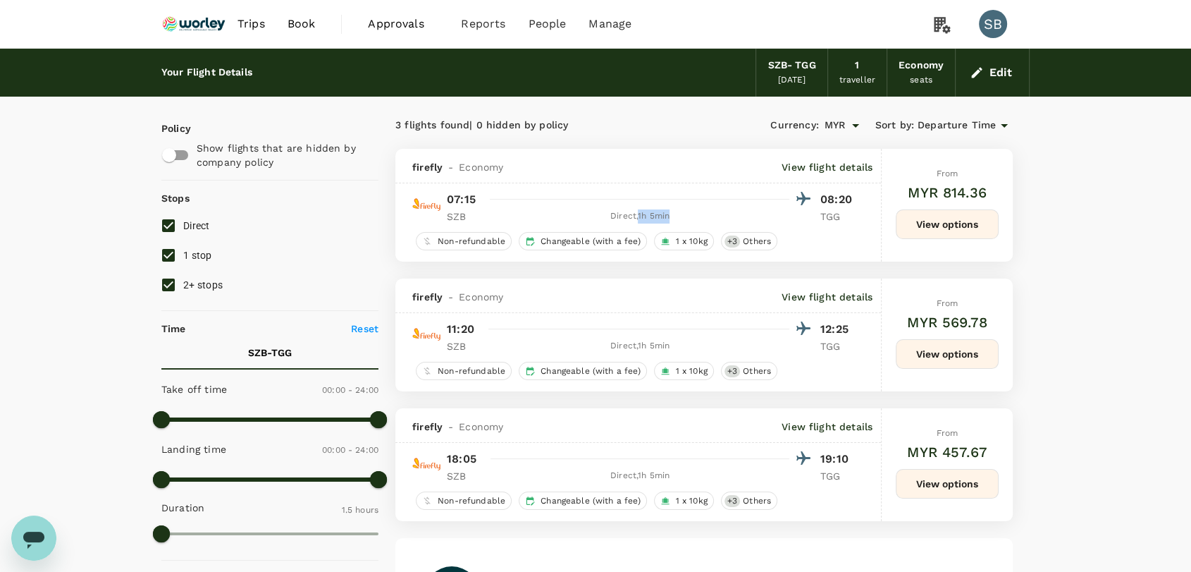
drag, startPoint x: 670, startPoint y: 215, endPoint x: 639, endPoint y: 216, distance: 31.7
click at [639, 216] on div "Direct , 1h 5min" at bounding box center [640, 216] width 299 height 14
copy div "1h 5min"
click at [961, 359] on button "View options" at bounding box center [947, 354] width 103 height 30
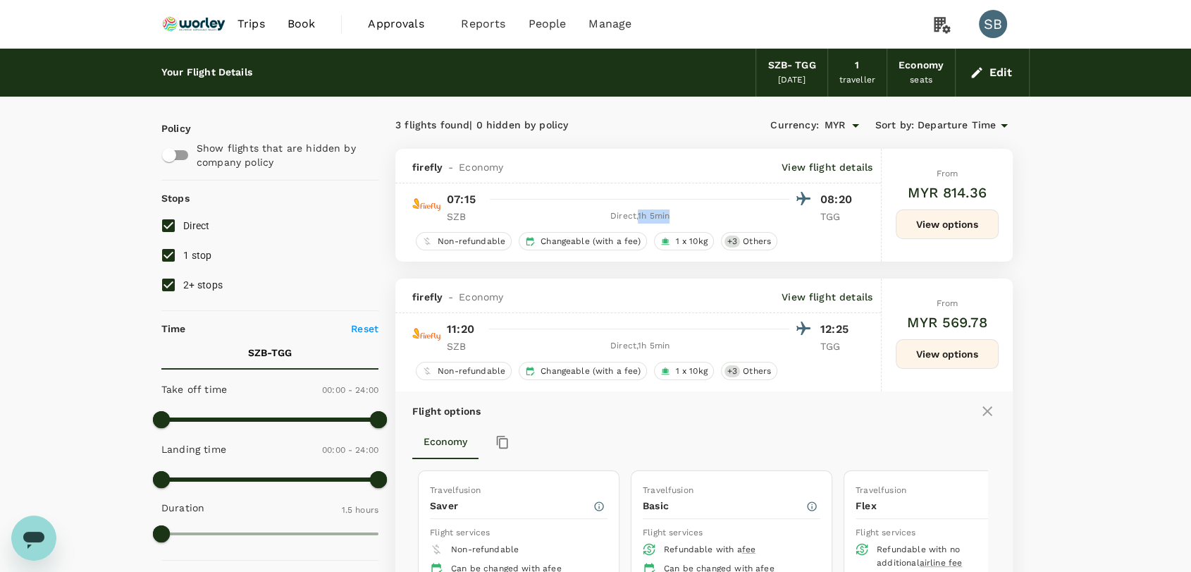
click at [192, 27] on img at bounding box center [193, 23] width 65 height 31
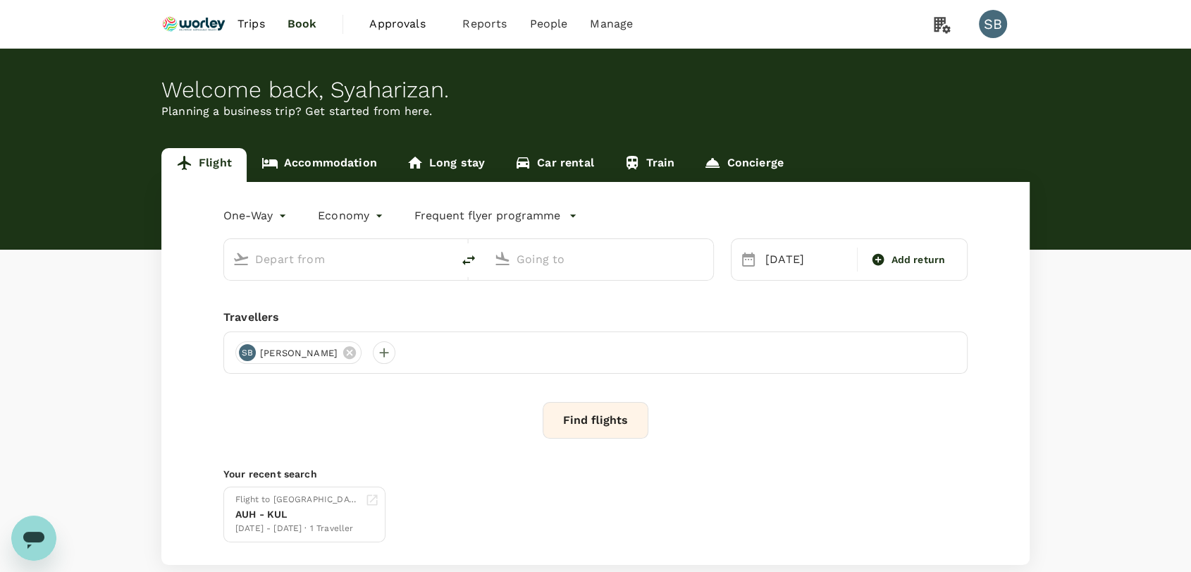
type input "Sultan [PERSON_NAME] [PERSON_NAME] (SZB)"
type input "[GEOGRAPHIC_DATA] (TGG)"
type input "Sultan [PERSON_NAME] [PERSON_NAME] (SZB)"
type input "[GEOGRAPHIC_DATA] (TGG)"
